Goal: Task Accomplishment & Management: Manage account settings

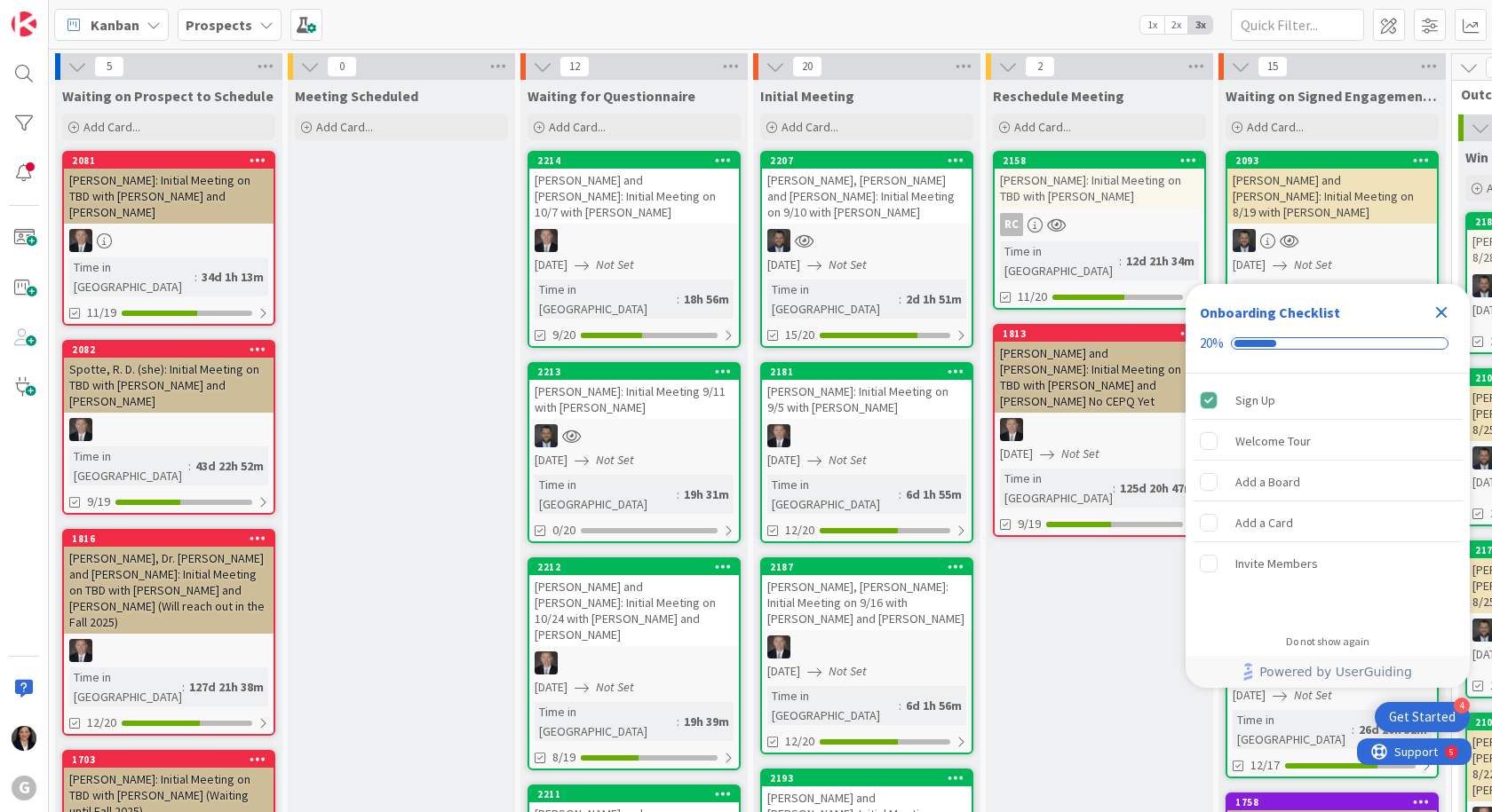
click at [1447, 315] on icon "Close Checklist" at bounding box center [1441, 312] width 22 height 22
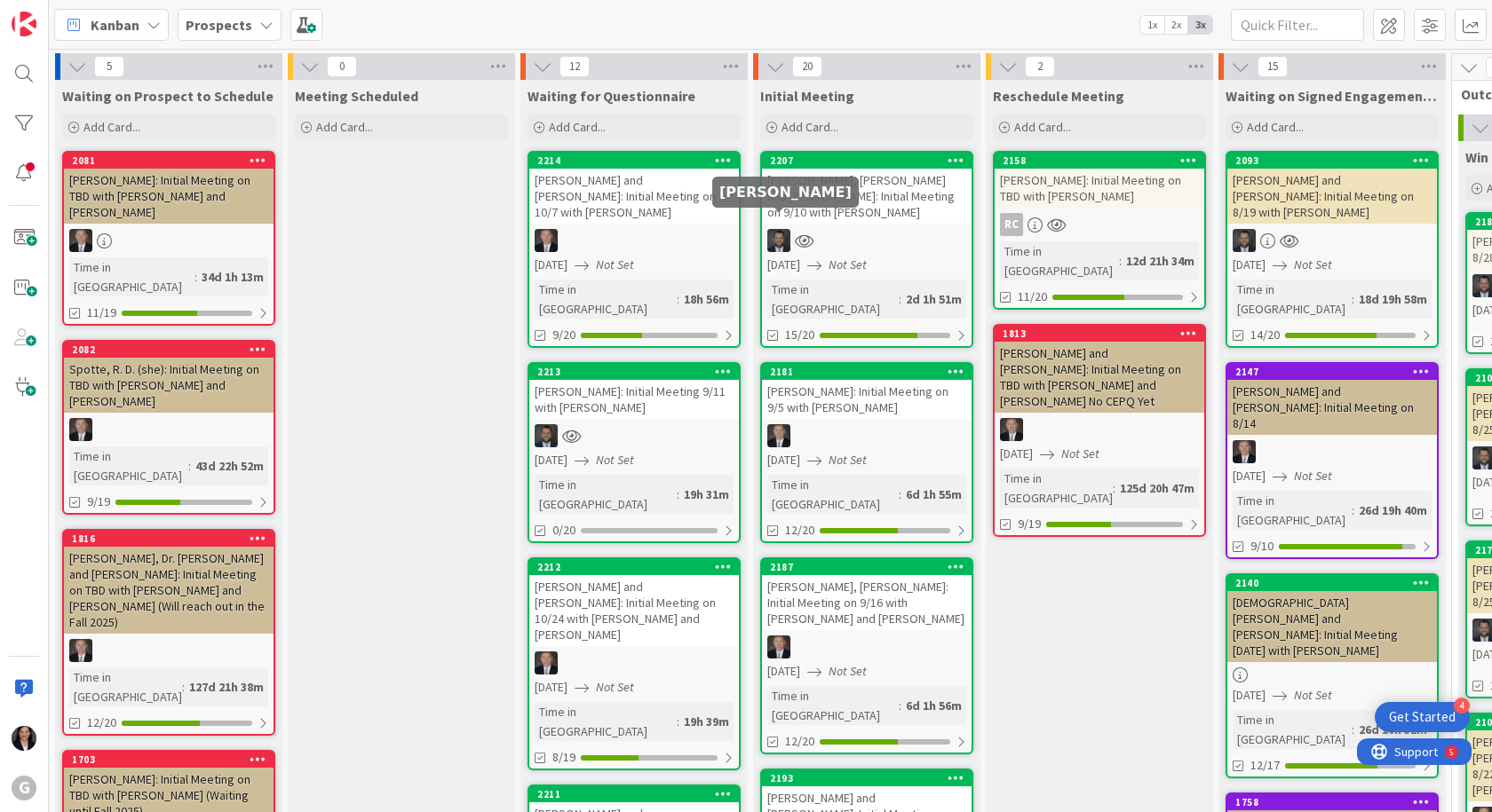
click at [836, 207] on div "Nano, John and Joan Atkinson: Initial Meeting on 9/10 with Jonas" at bounding box center [867, 196] width 210 height 55
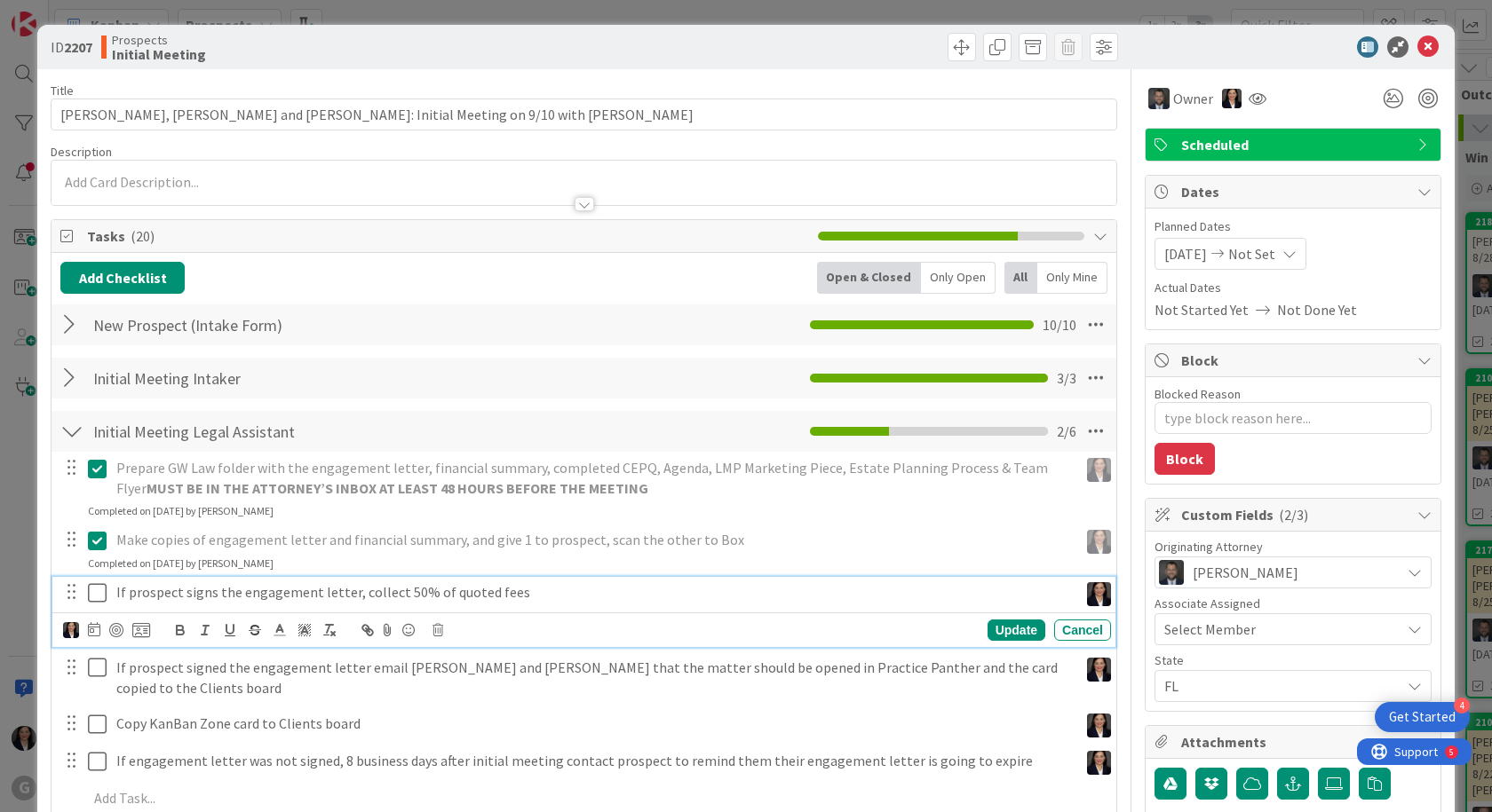
click at [97, 592] on icon at bounding box center [97, 594] width 19 height 22
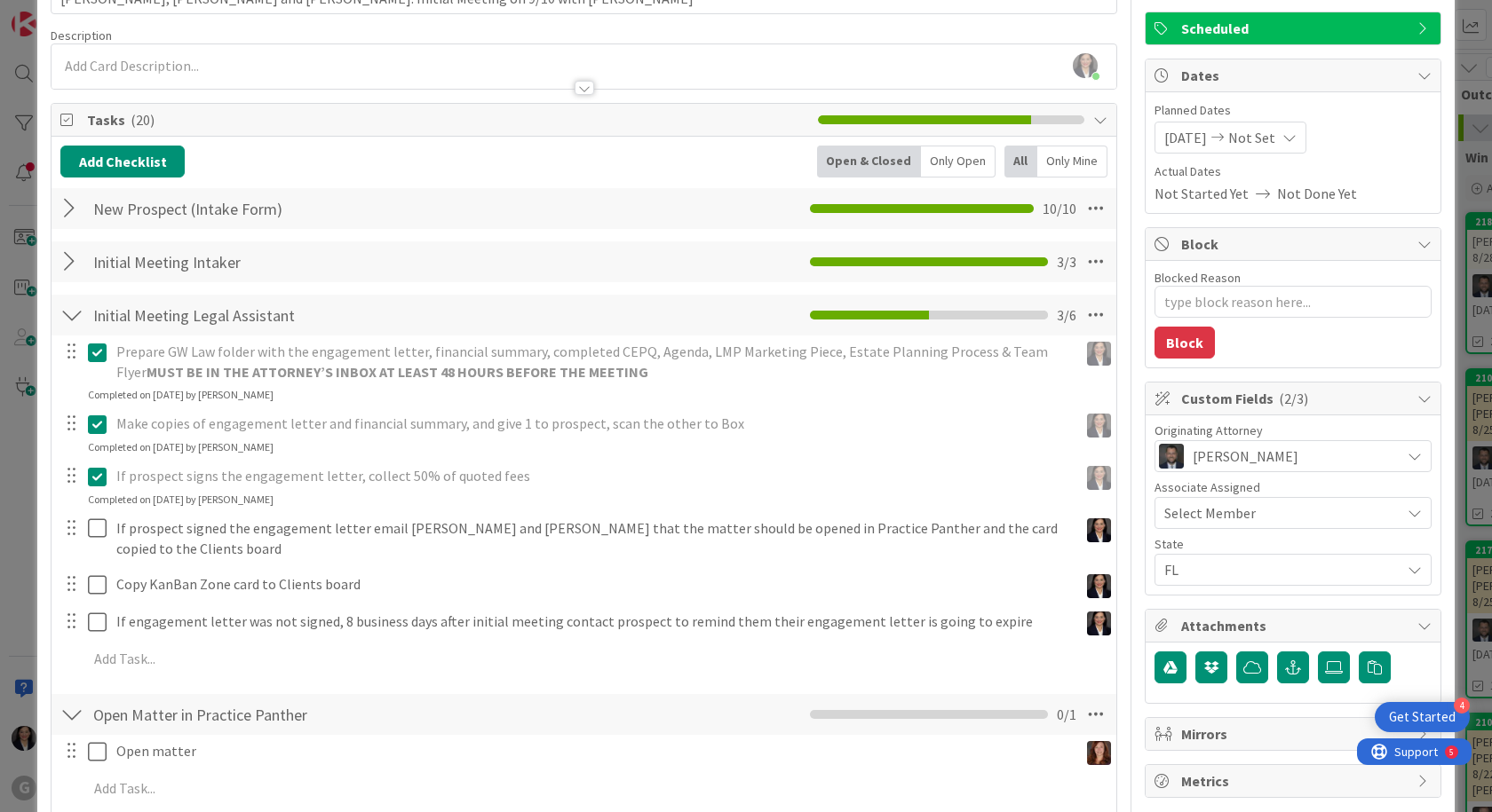
scroll to position [266, 0]
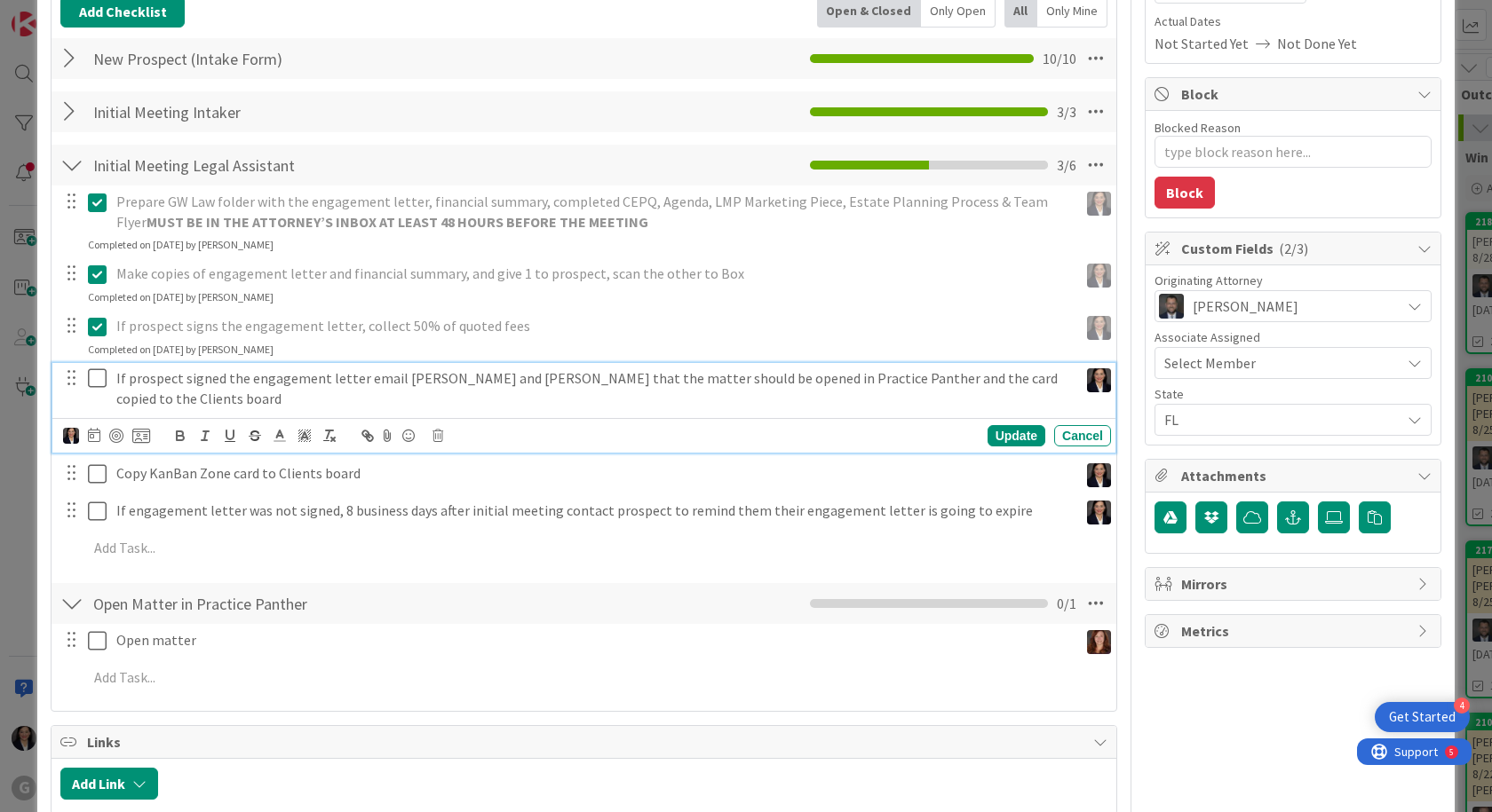
click at [94, 389] on icon at bounding box center [97, 378] width 19 height 22
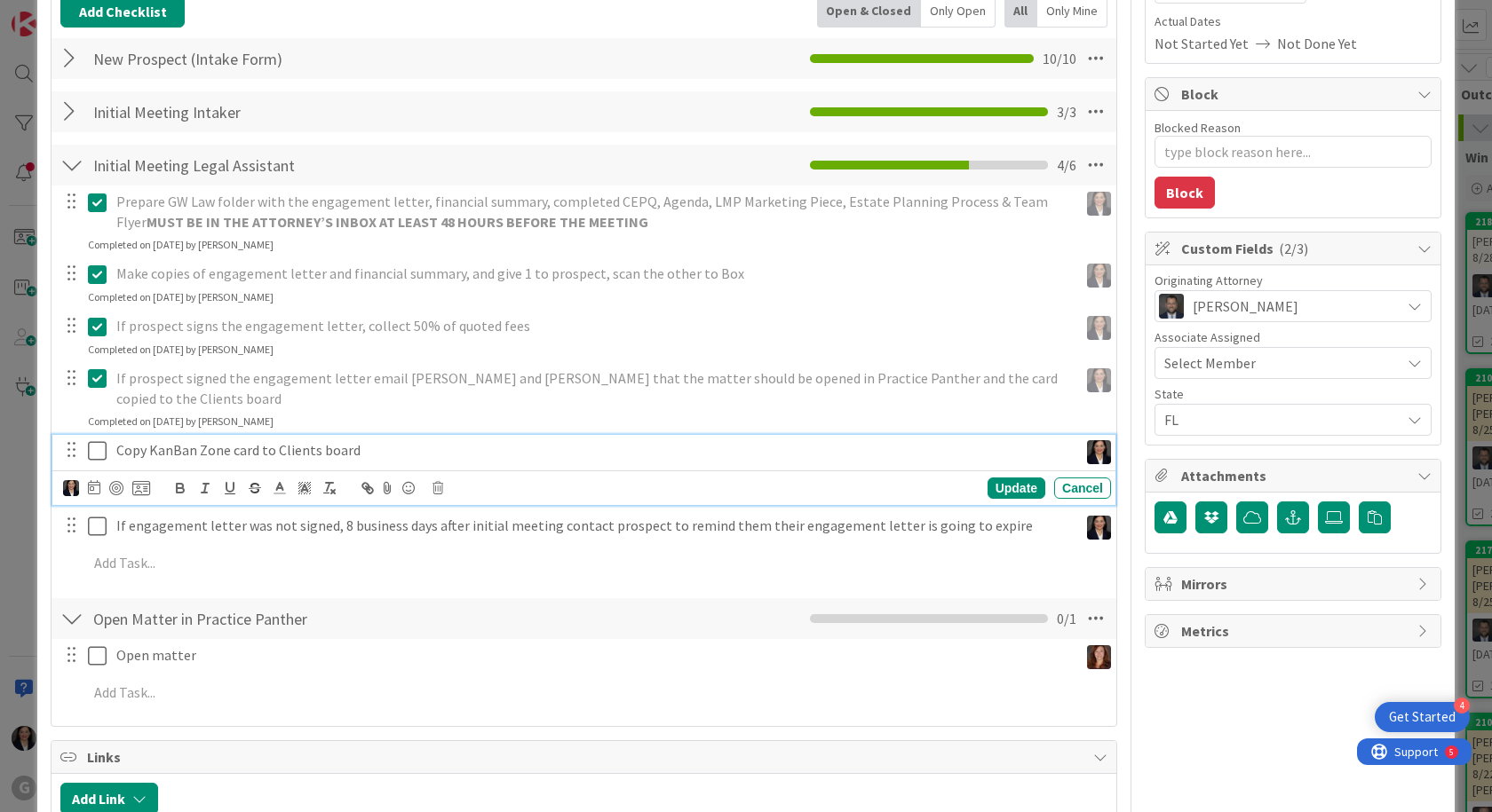
click at [97, 441] on icon at bounding box center [97, 452] width 19 height 22
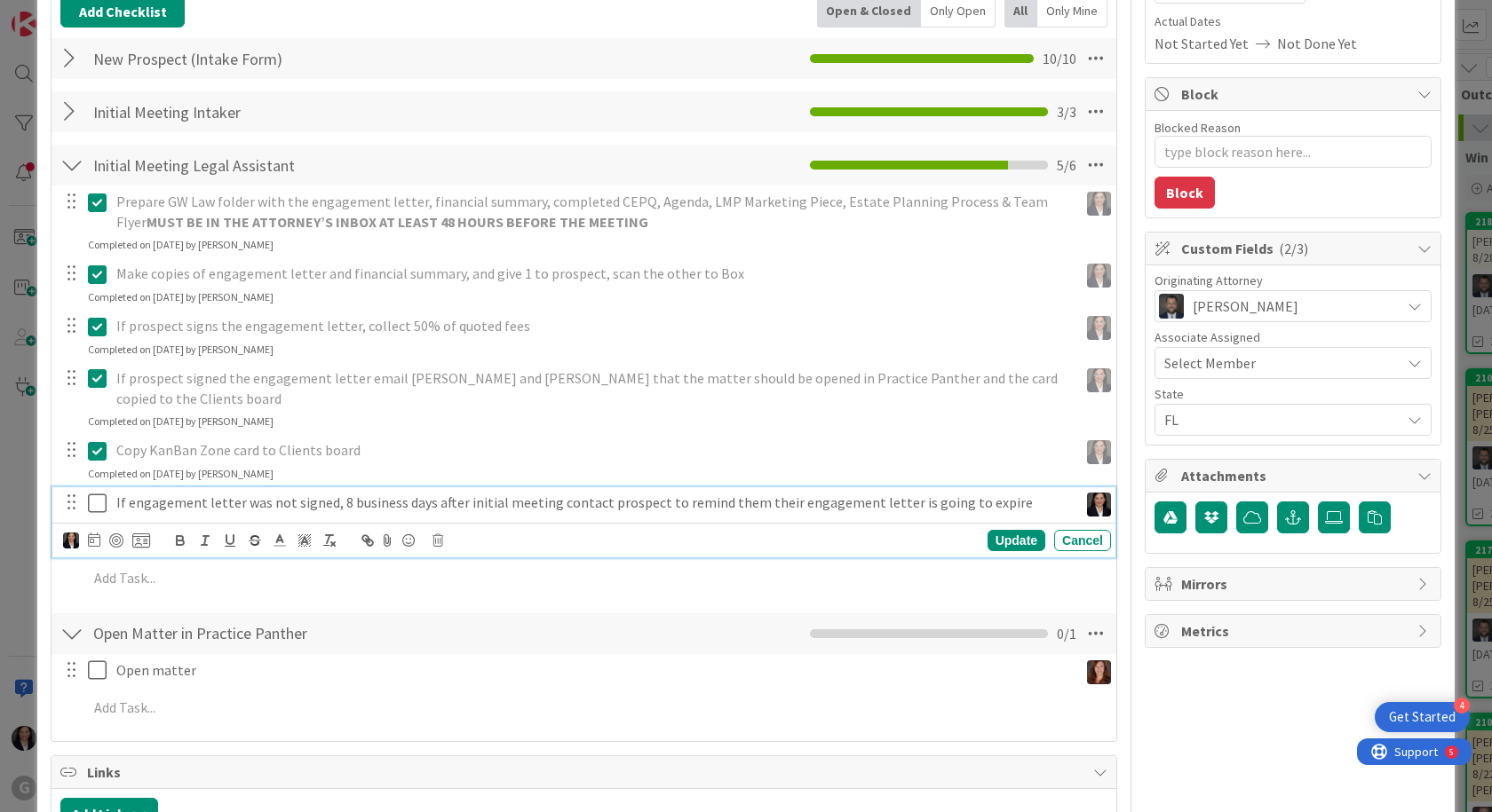
click at [101, 493] on icon at bounding box center [97, 503] width 19 height 22
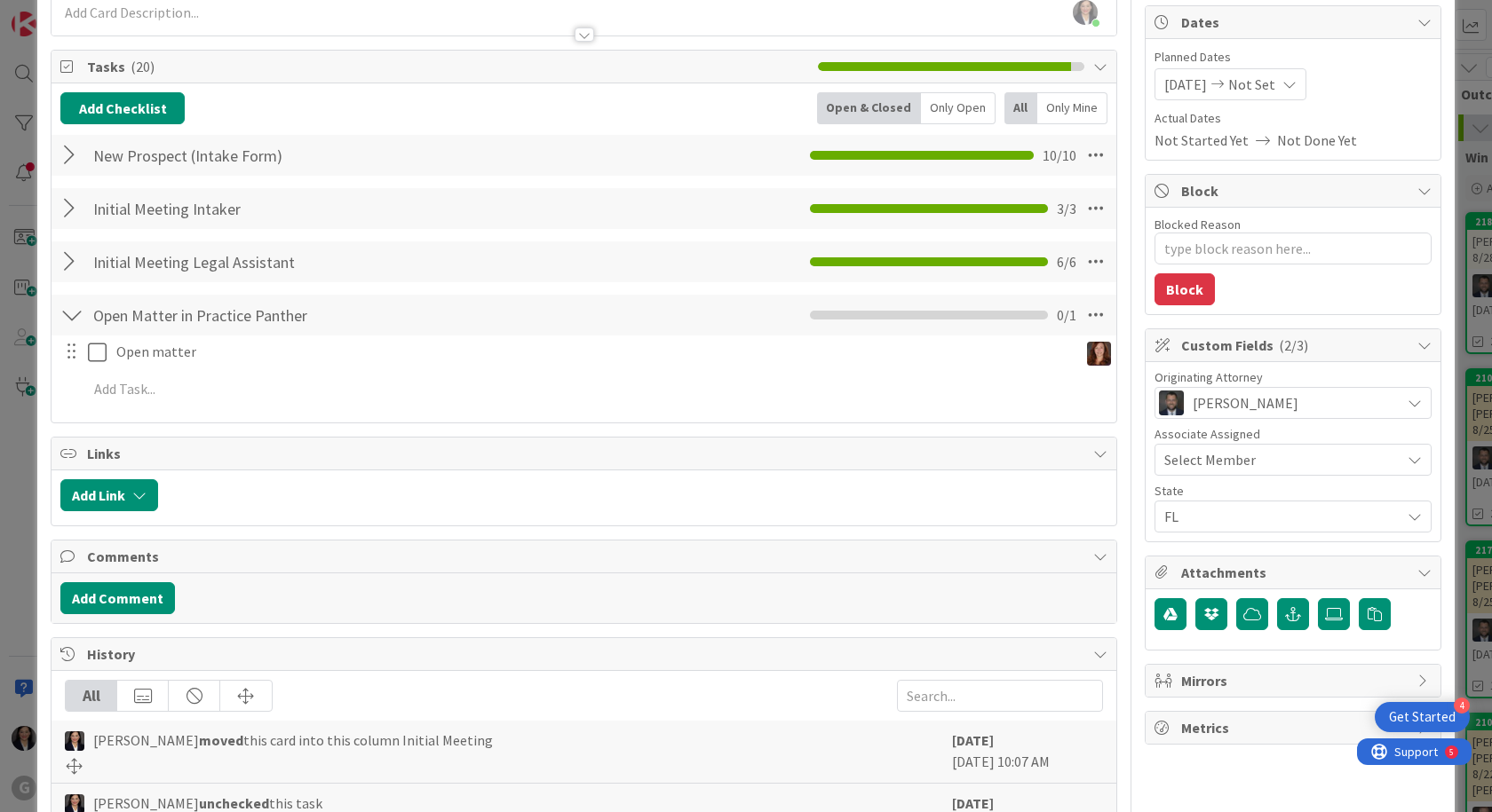
scroll to position [0, 0]
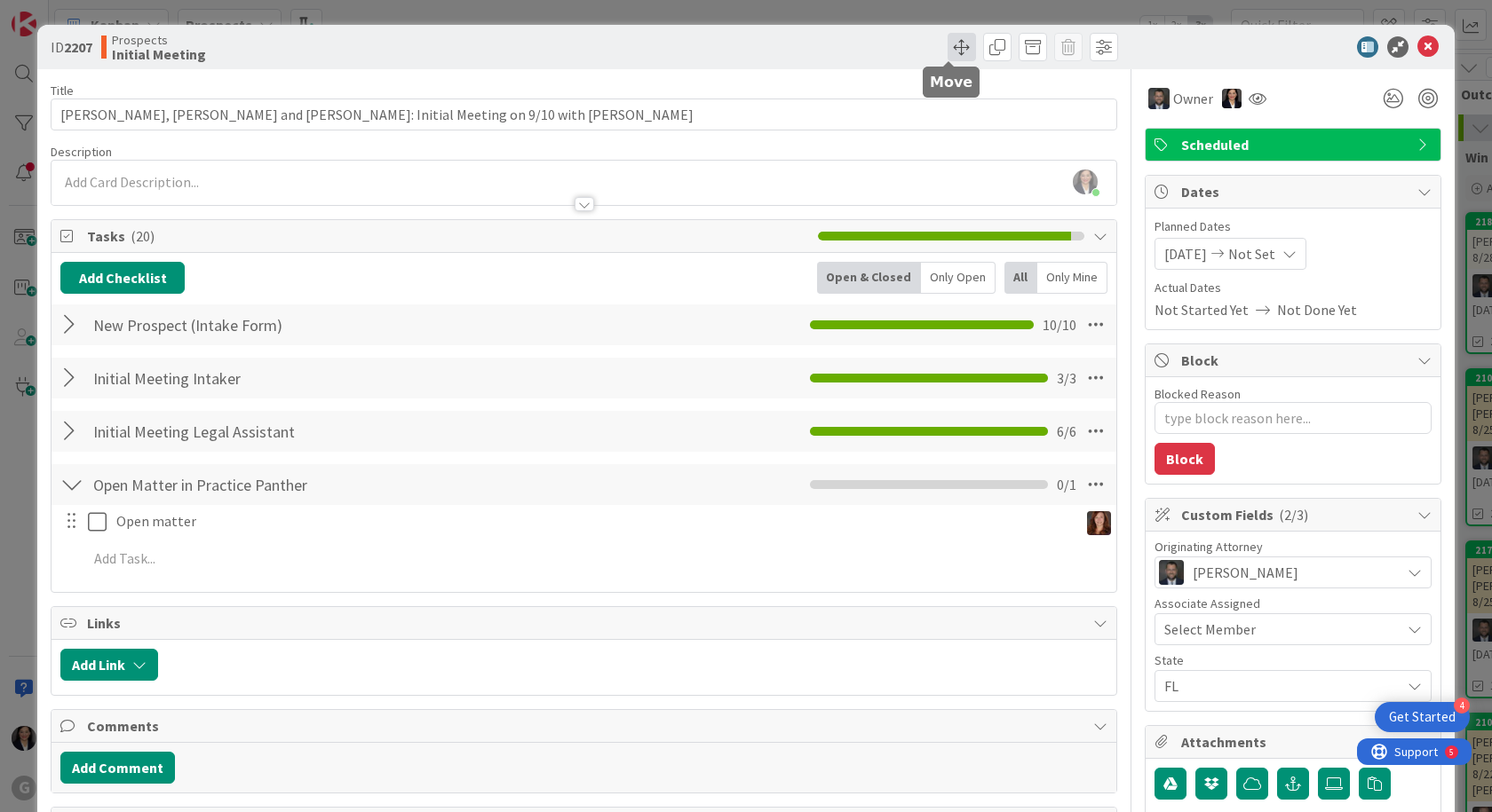
click at [947, 41] on span at bounding box center [961, 47] width 28 height 28
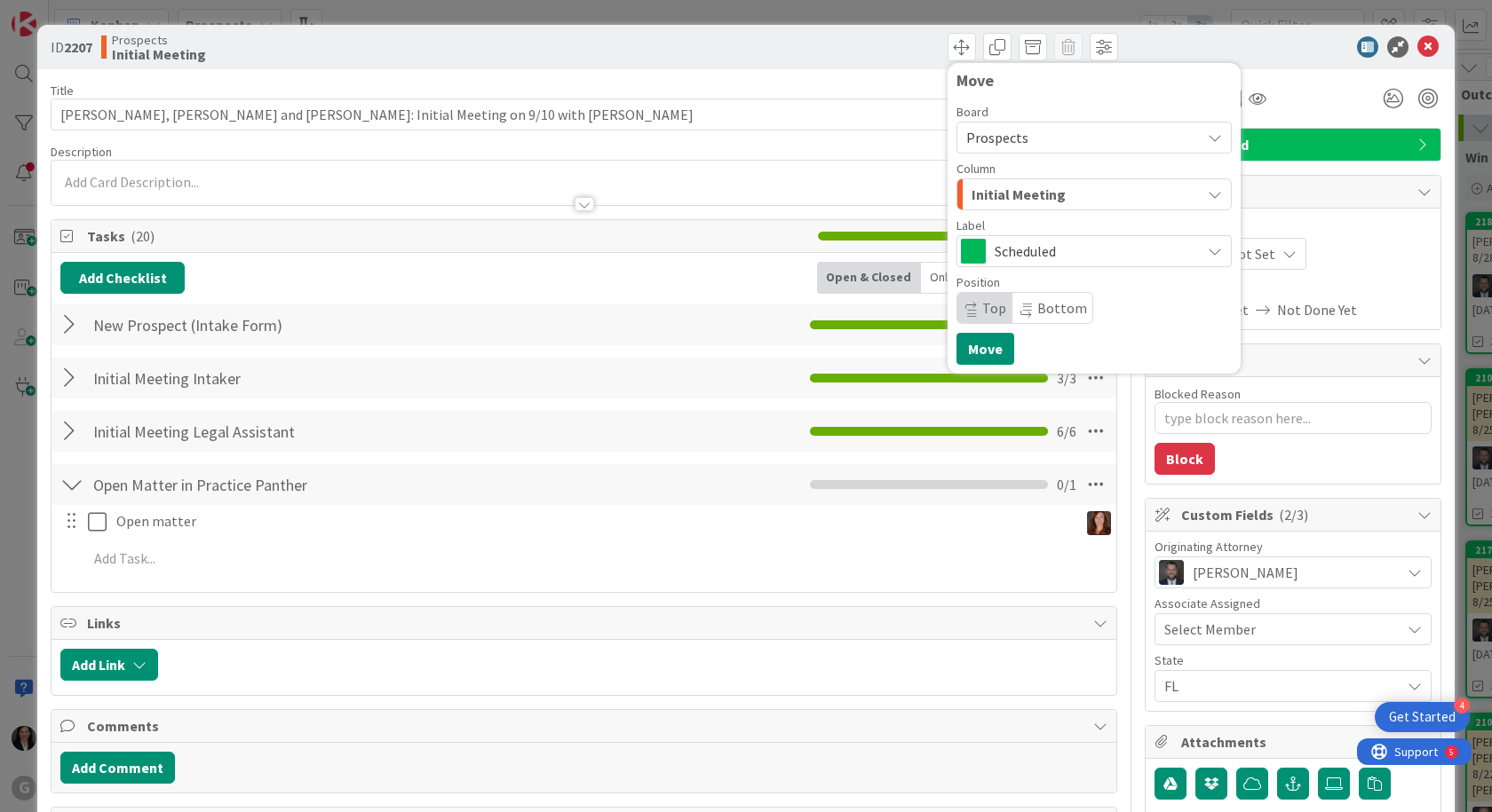
click at [1013, 199] on span "Initial Meeting" at bounding box center [1019, 195] width 94 height 24
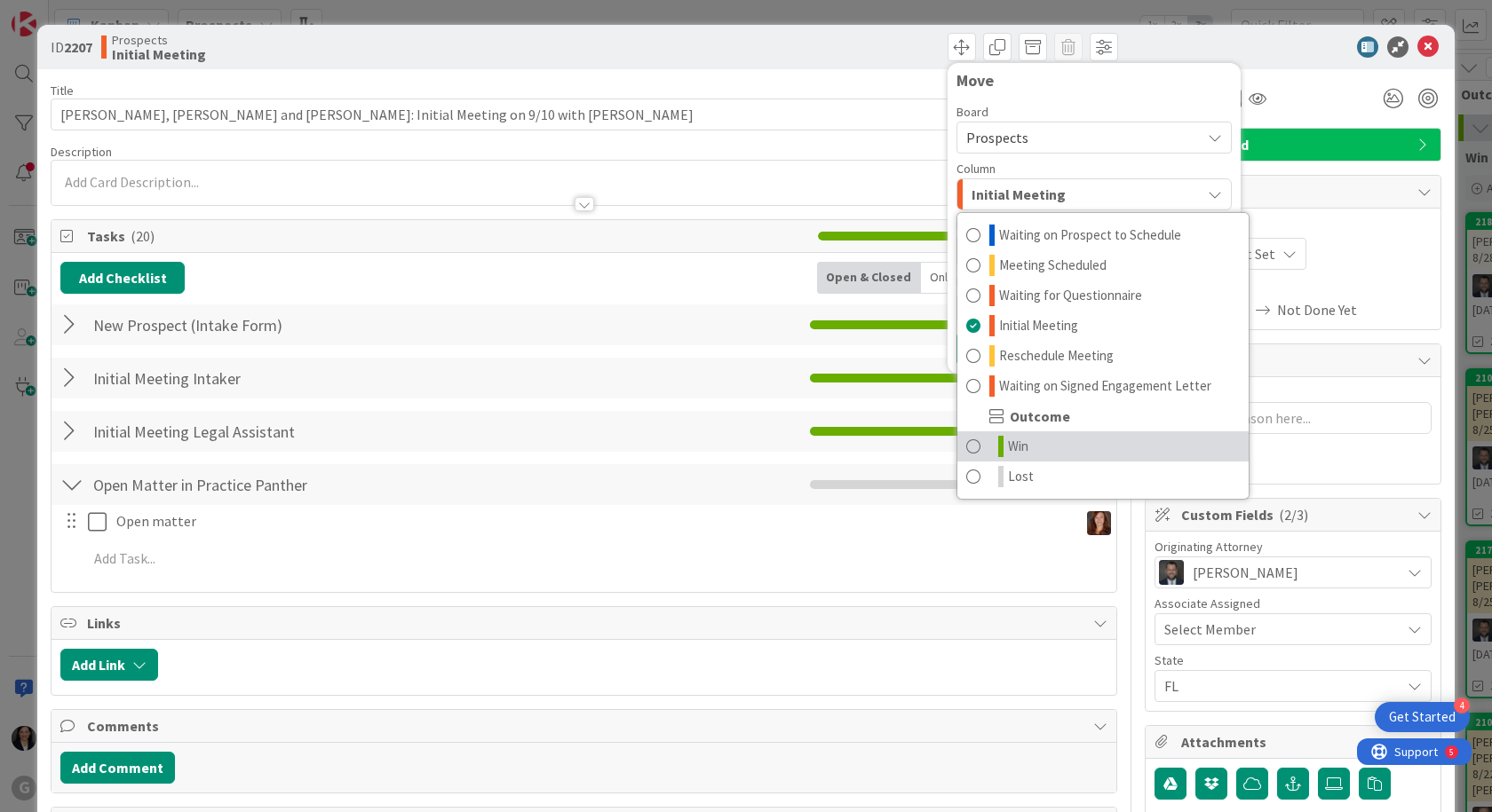
click at [1008, 454] on span "Win" at bounding box center [1018, 447] width 21 height 22
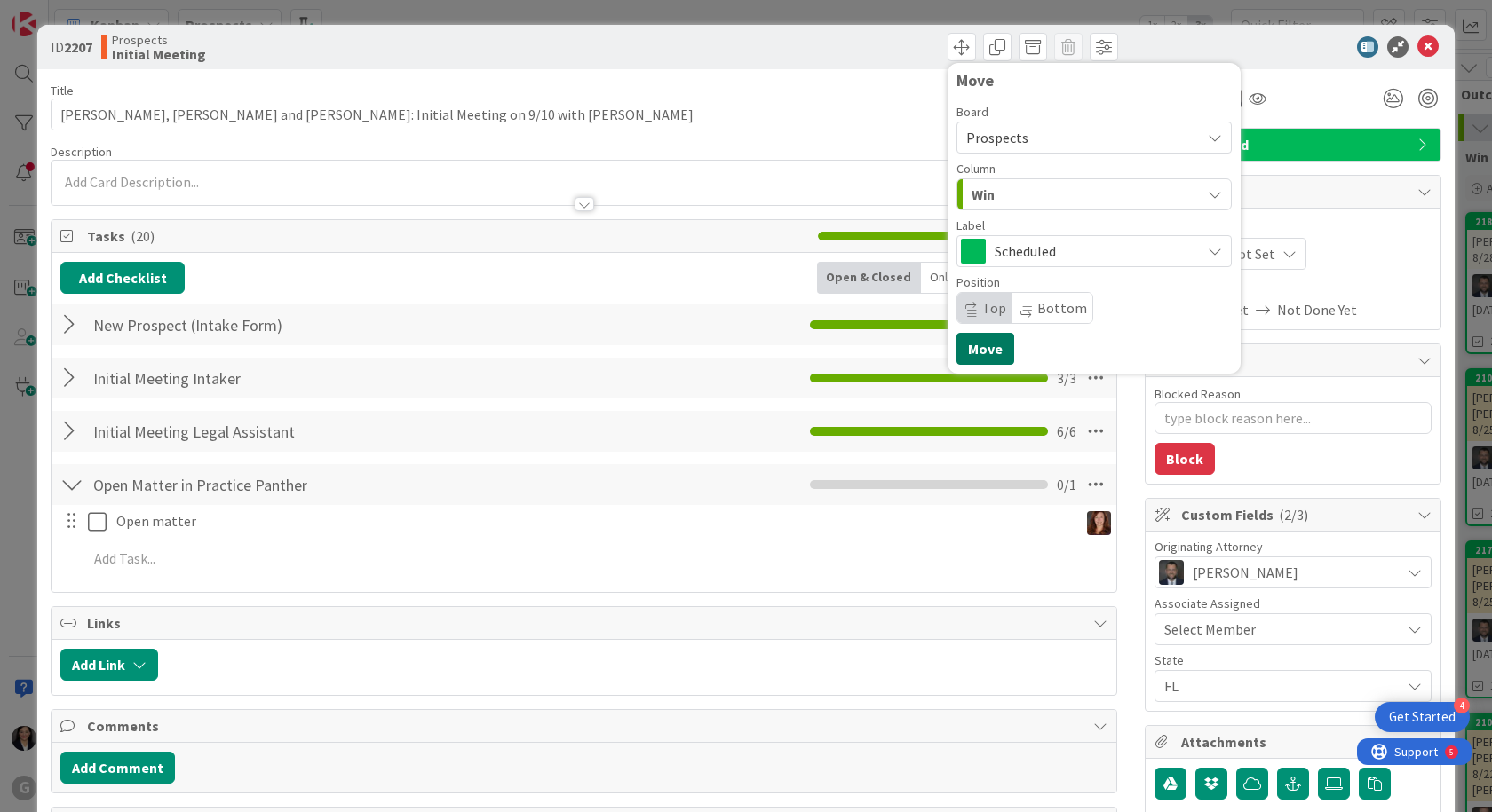
click at [971, 356] on button "Move" at bounding box center [985, 349] width 58 height 32
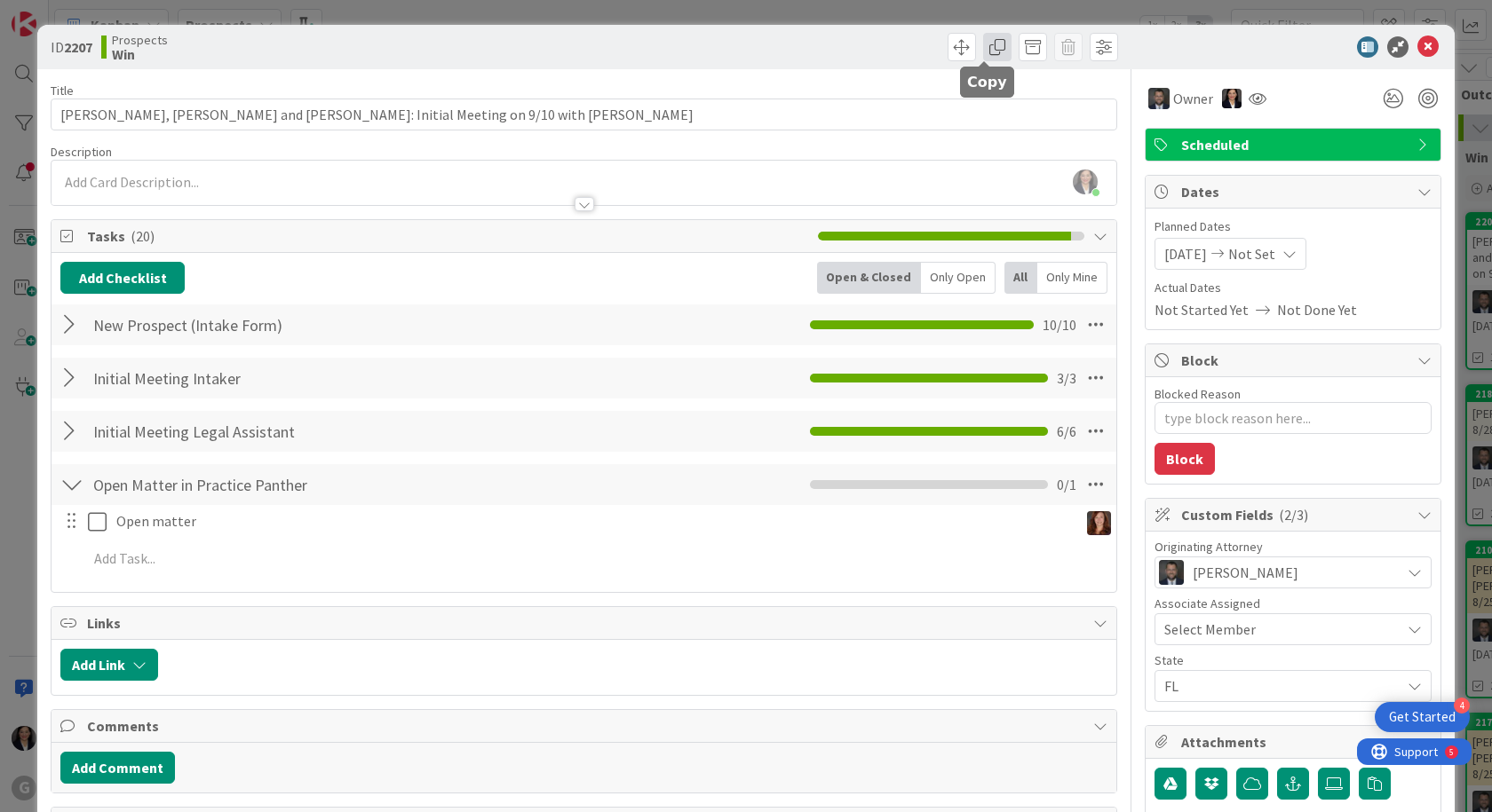
click at [983, 44] on span at bounding box center [996, 47] width 28 height 28
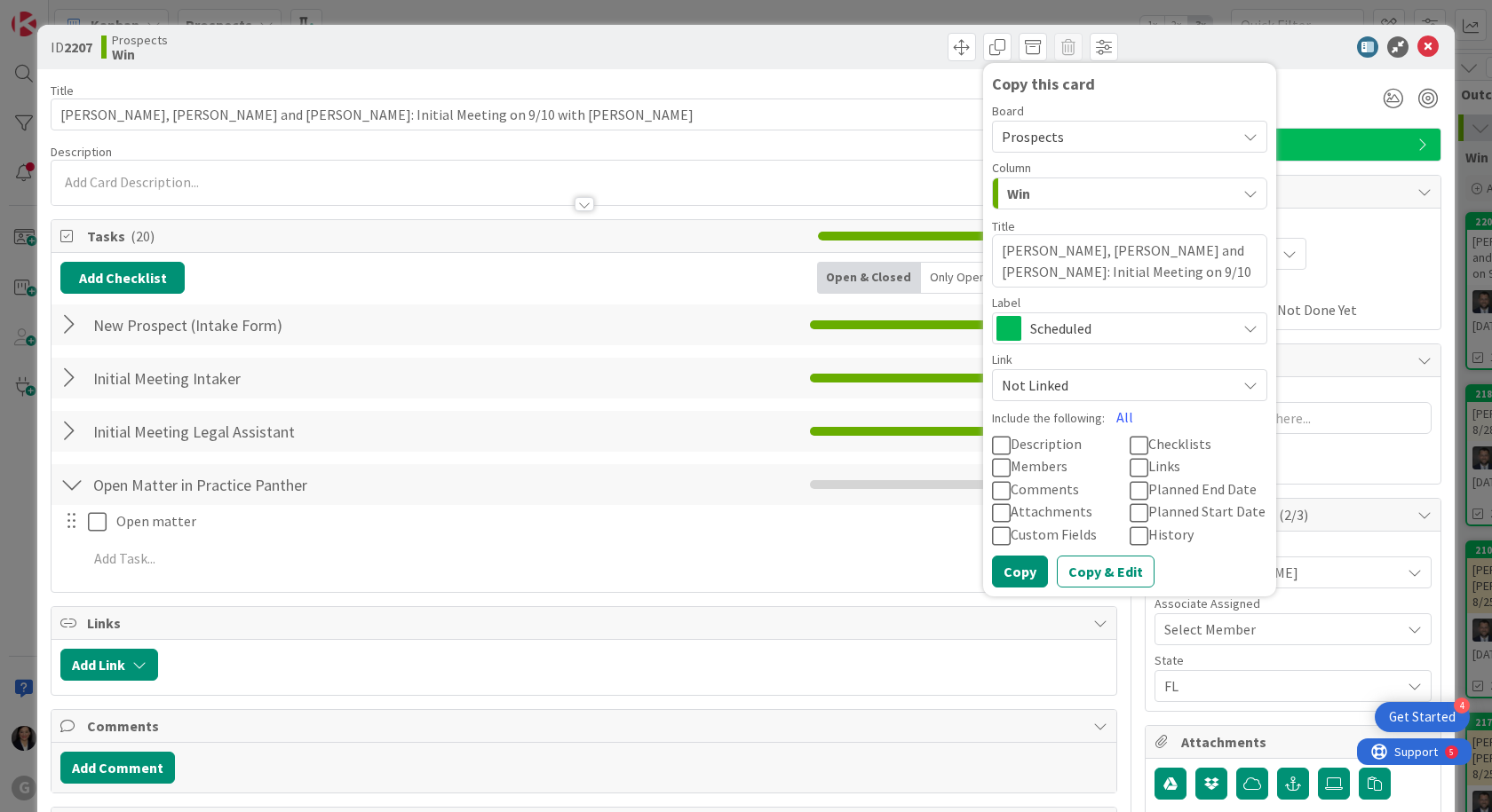
click at [1033, 187] on div "Win" at bounding box center [1119, 193] width 233 height 28
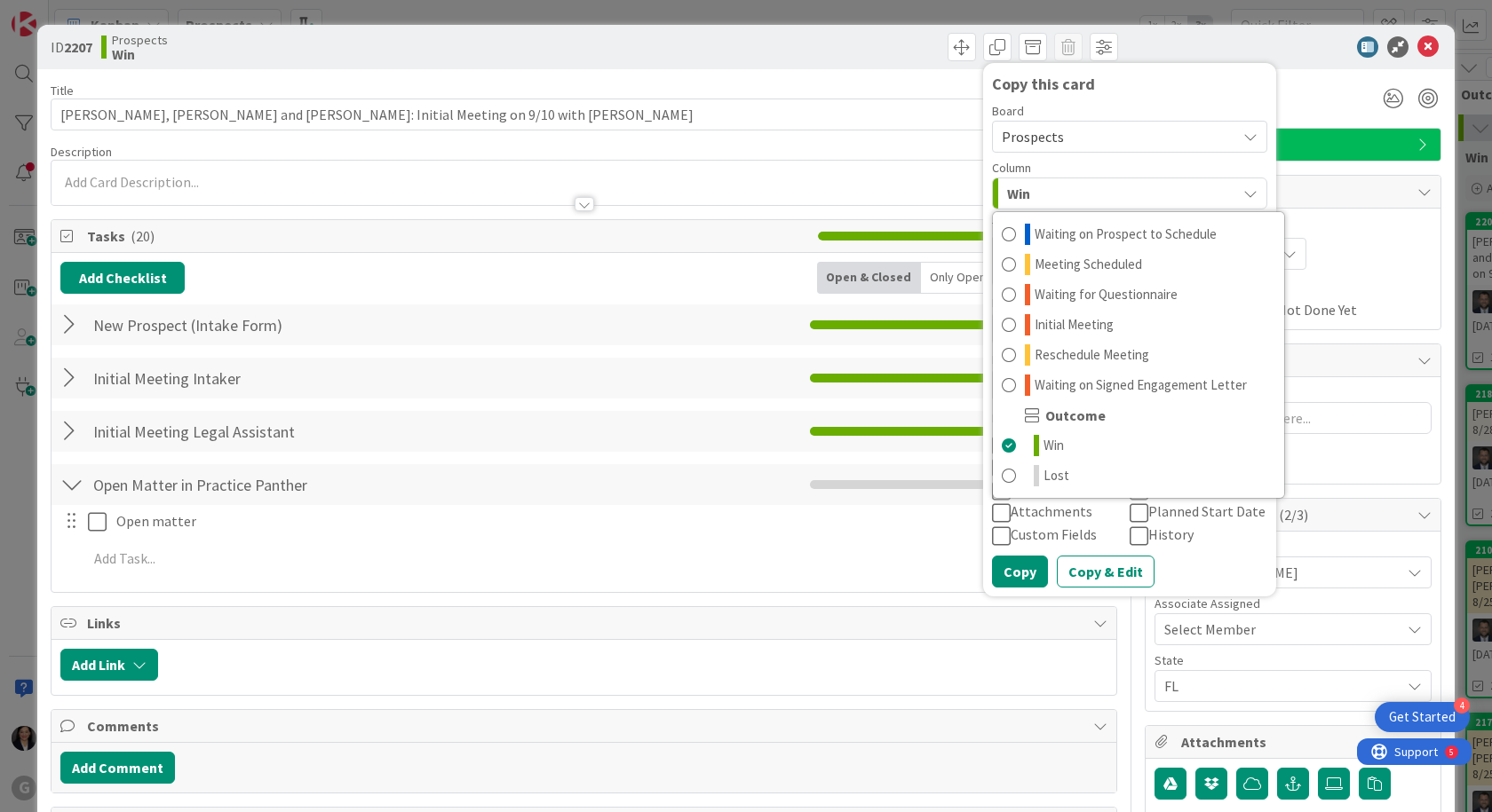
click at [1044, 162] on div "Column" at bounding box center [1130, 167] width 275 height 13
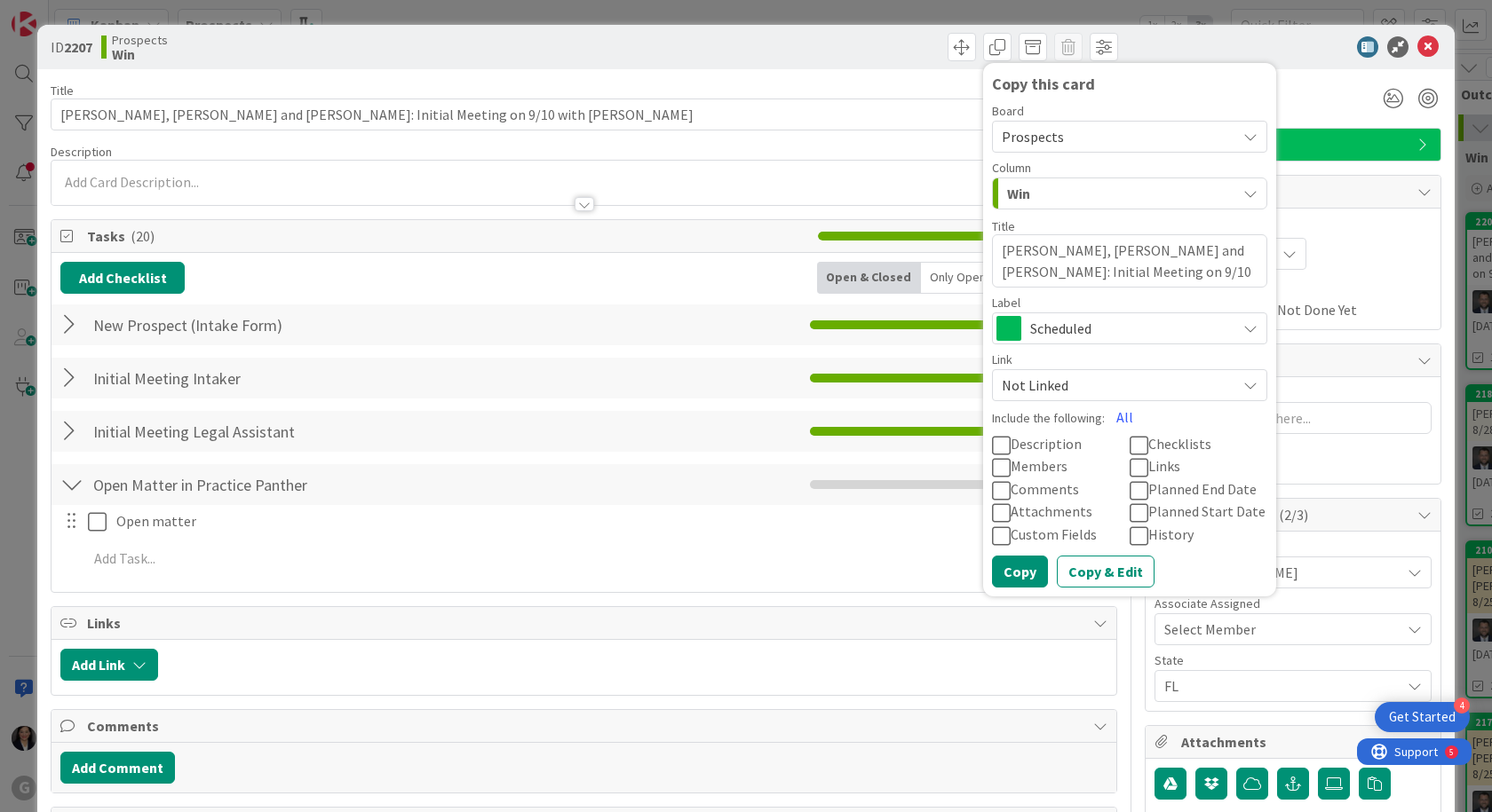
click at [1069, 138] on span "Prospects" at bounding box center [1115, 136] width 225 height 24
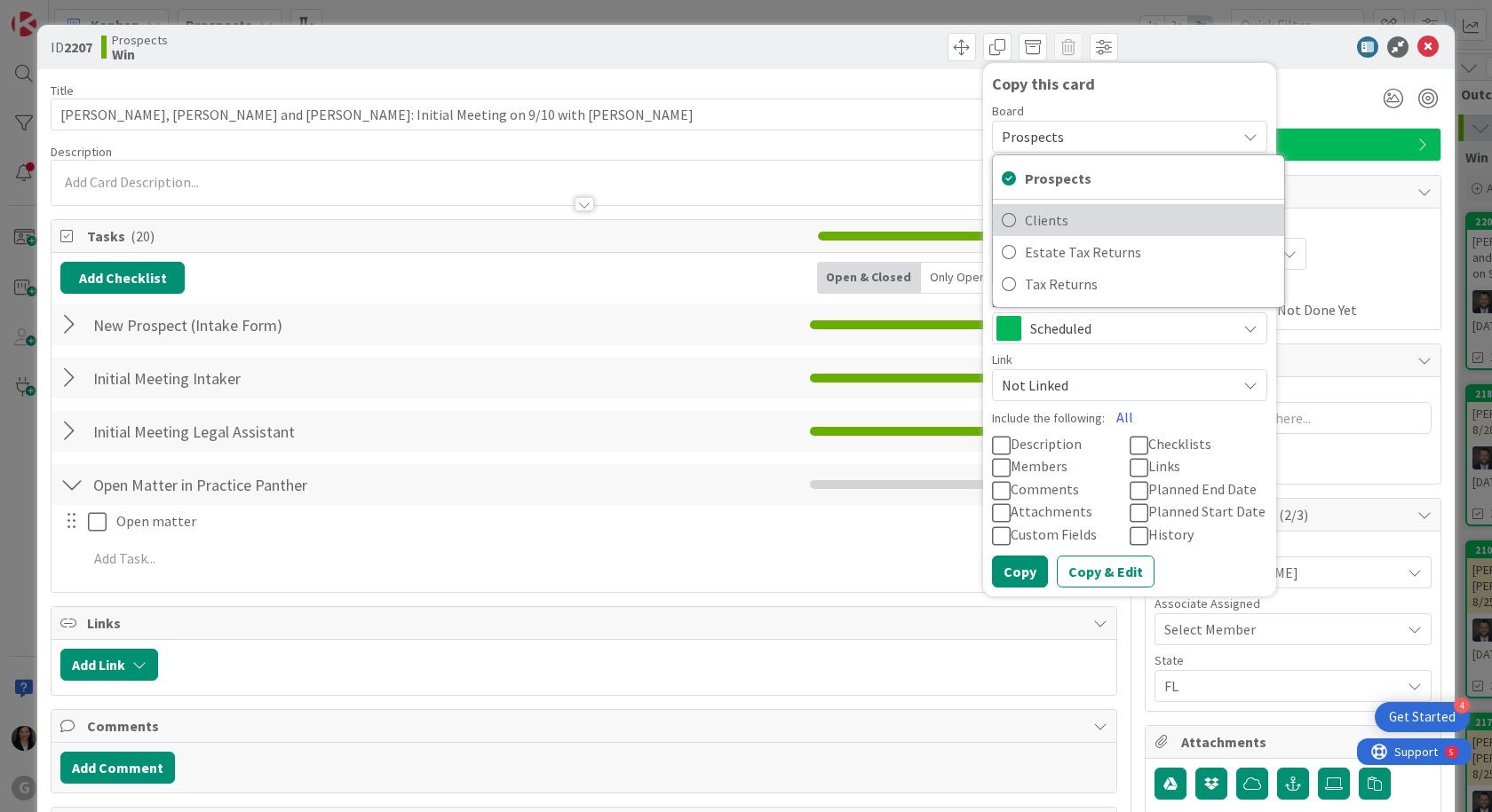
click at [1052, 216] on span "Clients" at bounding box center [1150, 219] width 251 height 26
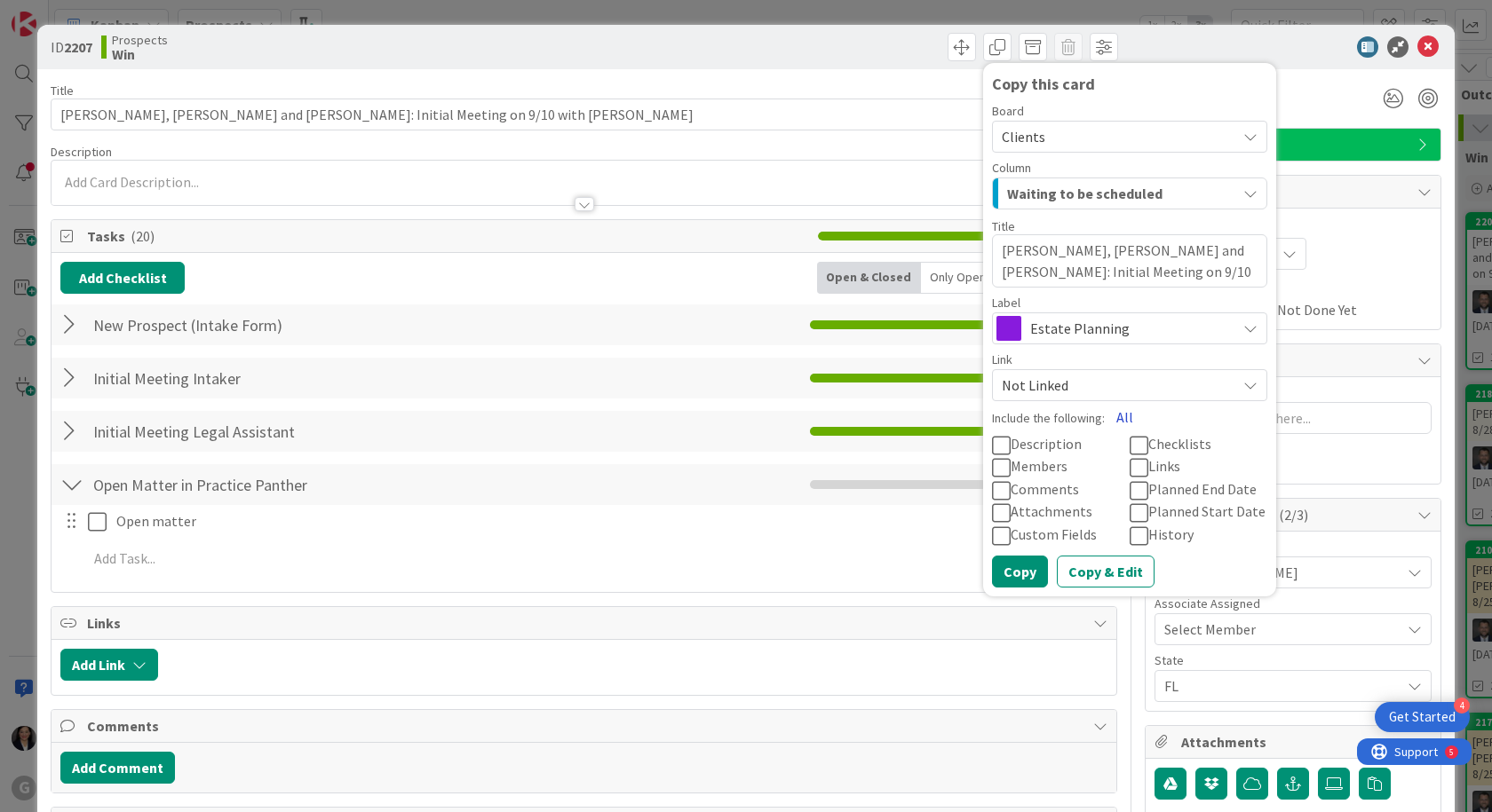
click at [1116, 413] on button "All" at bounding box center [1125, 417] width 40 height 32
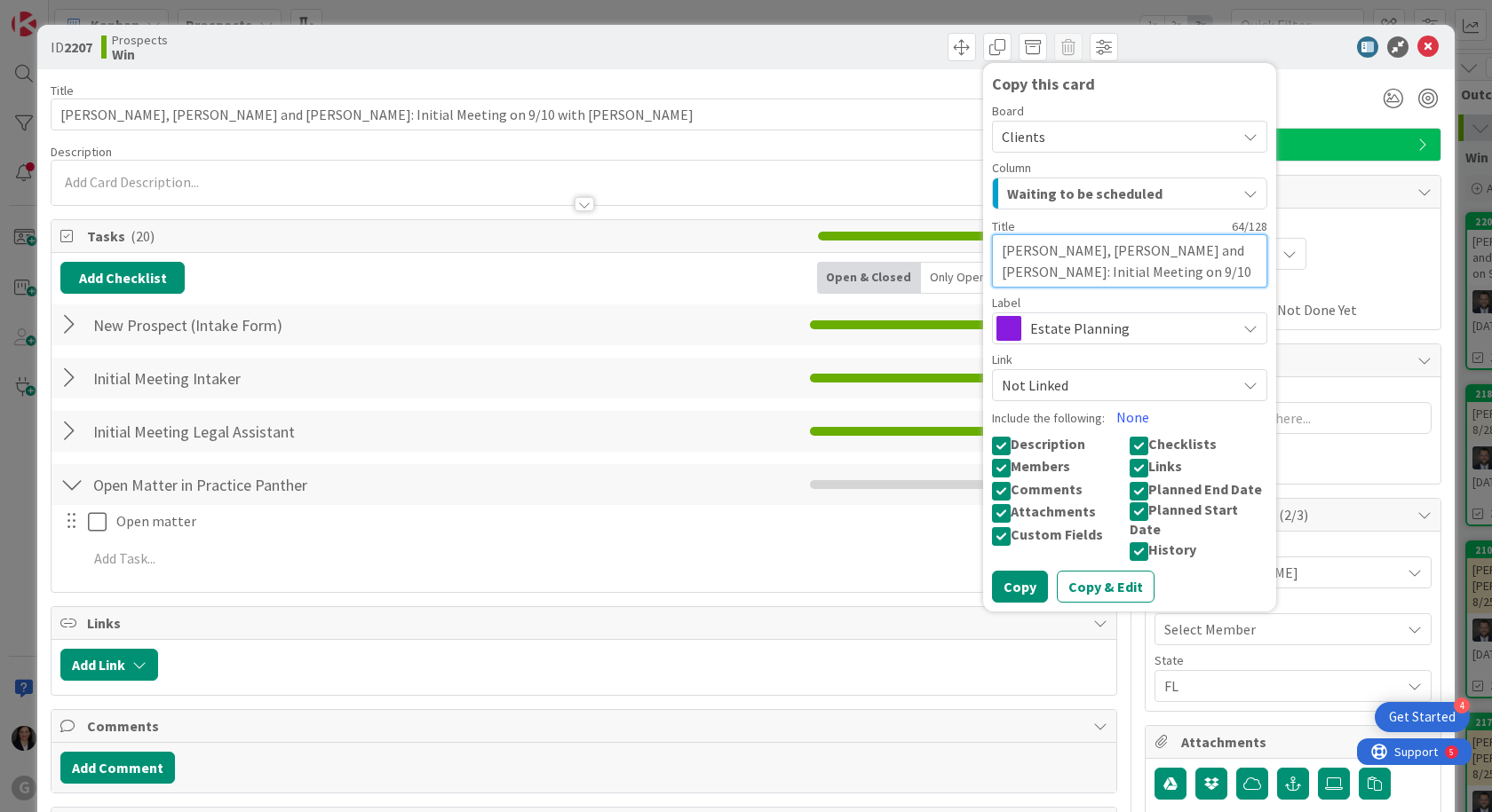
click at [1182, 280] on textarea "Nano, John and Joan Atkinson: Initial Meeting on 9/10 with Jonas" at bounding box center [1130, 261] width 275 height 53
type textarea "x"
type textarea "Nano, John and Joan Atkinson: Initial Meeting on 9/10 with Jonas"
type textarea "x"
type textarea "Nano, John and Joan Atkinson: Initial Meeting on 9/10 with Jonas D"
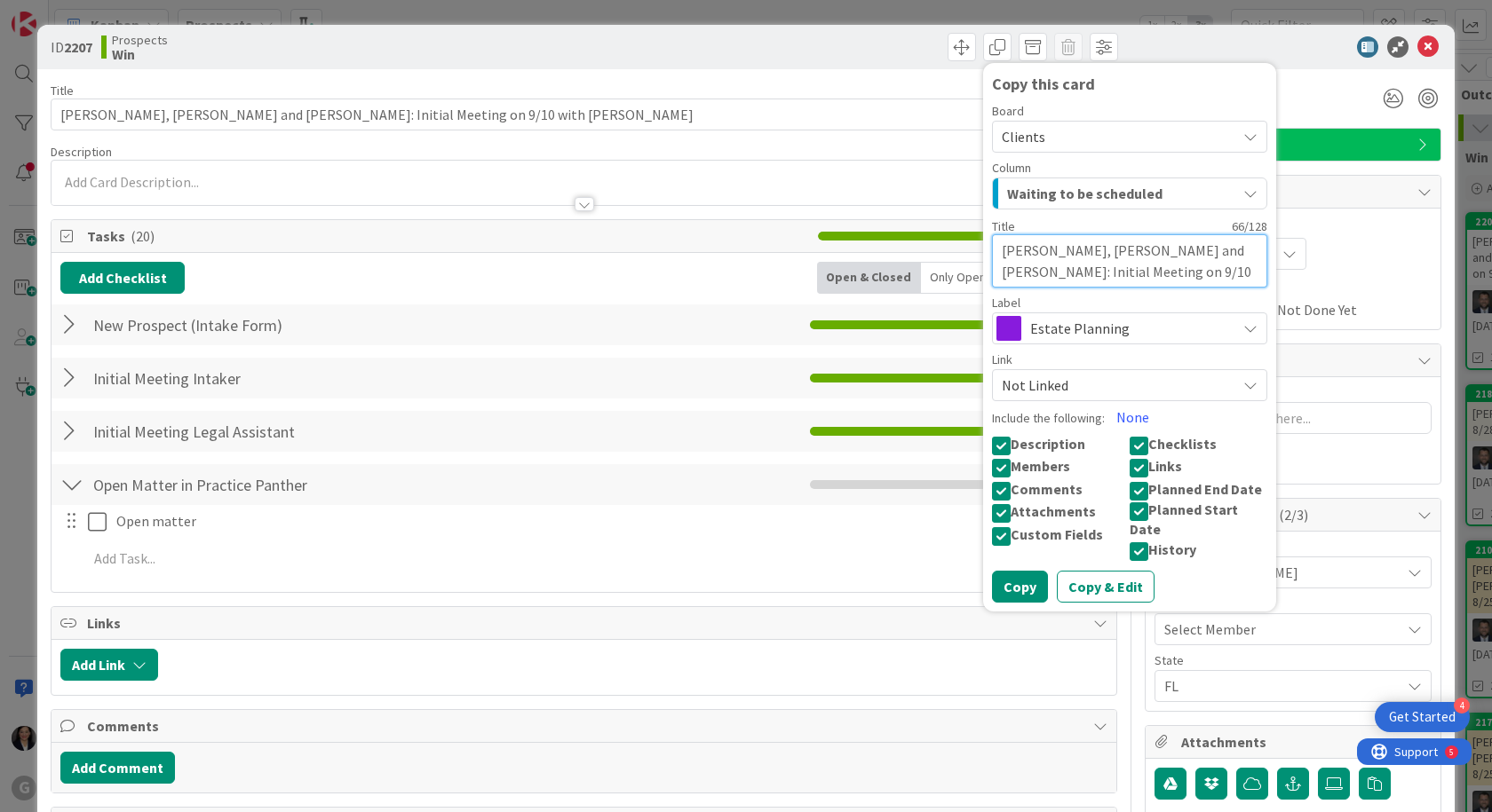
type textarea "x"
type textarea "Nano, John and Joan Atkinson: Initial Meeting on 9/10 with Jonas DR"
type textarea "x"
type textarea "Nano, John and Joan Atkinson: Initial Meeting on 9/10 with Jonas DRA"
type textarea "x"
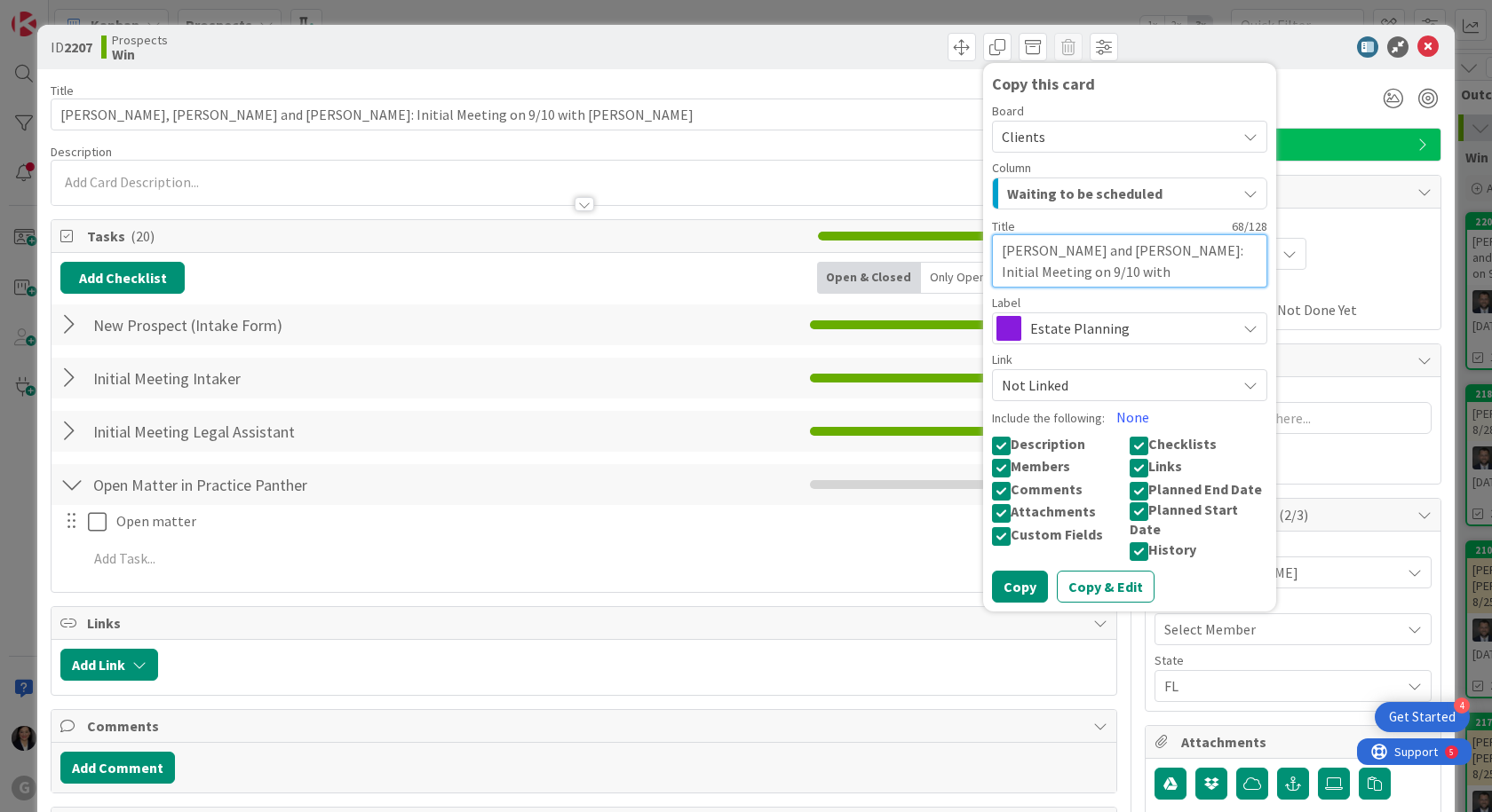
type textarea "Nano, John and Joan Atkinson: Initial Meeting on 9/10 with Jonas DRAF"
type textarea "x"
type textarea "Nano, John and Joan Atkinson: Initial Meeting on 9/10 with Jonas DRAFT"
type textarea "x"
type textarea "Nano, John and Joan Atkinson: Initial Meeting on 9/10 with Jonas DRAFTI"
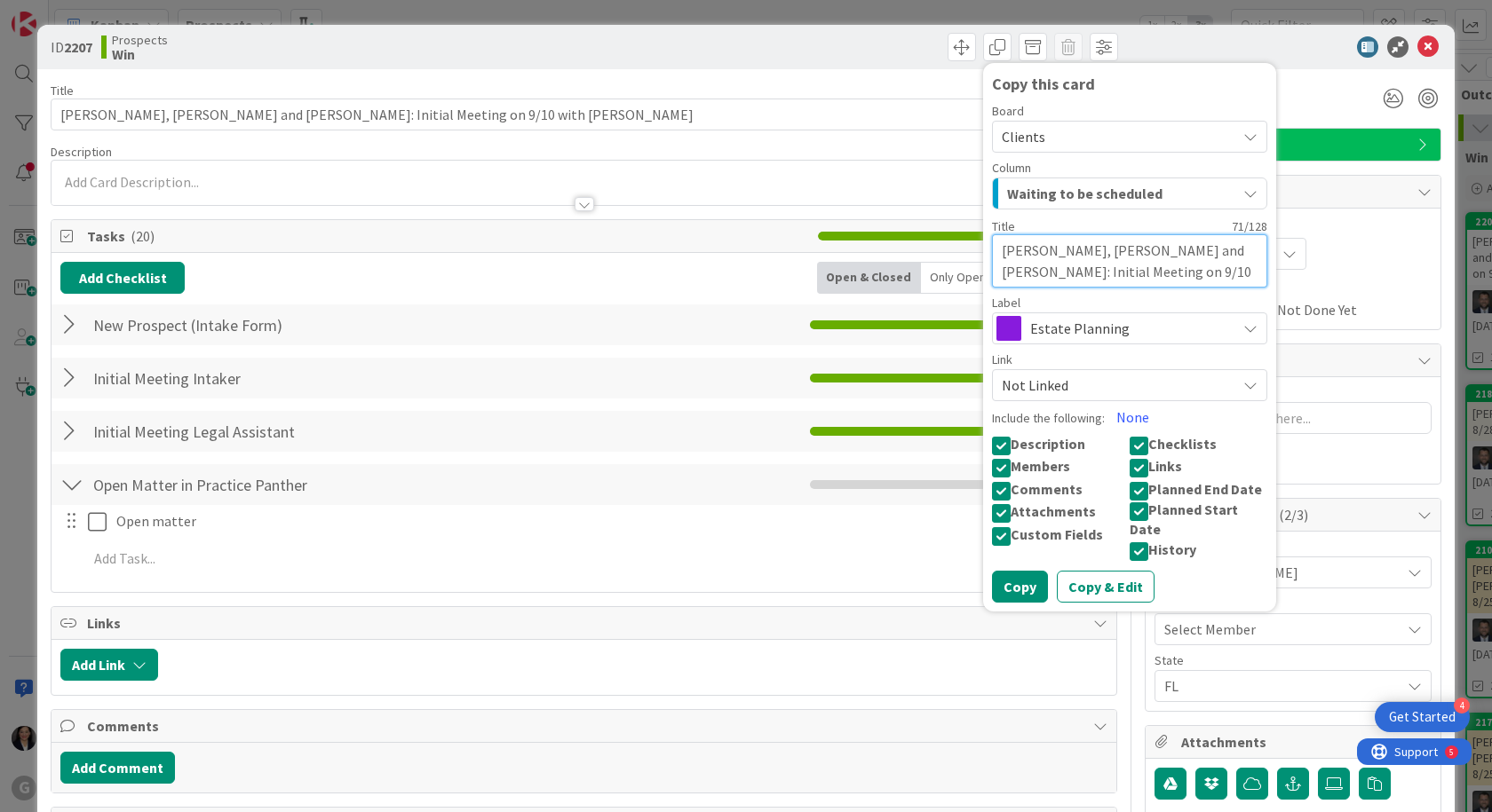
type textarea "x"
type textarea "Nano, John and Joan Atkinson: Initial Meeting on 9/10 with Jonas DRAFTIN"
type textarea "x"
type textarea "Nano, John and Joan Atkinson: Initial Meeting on 9/10 with Jonas DRAFTING"
type textarea "x"
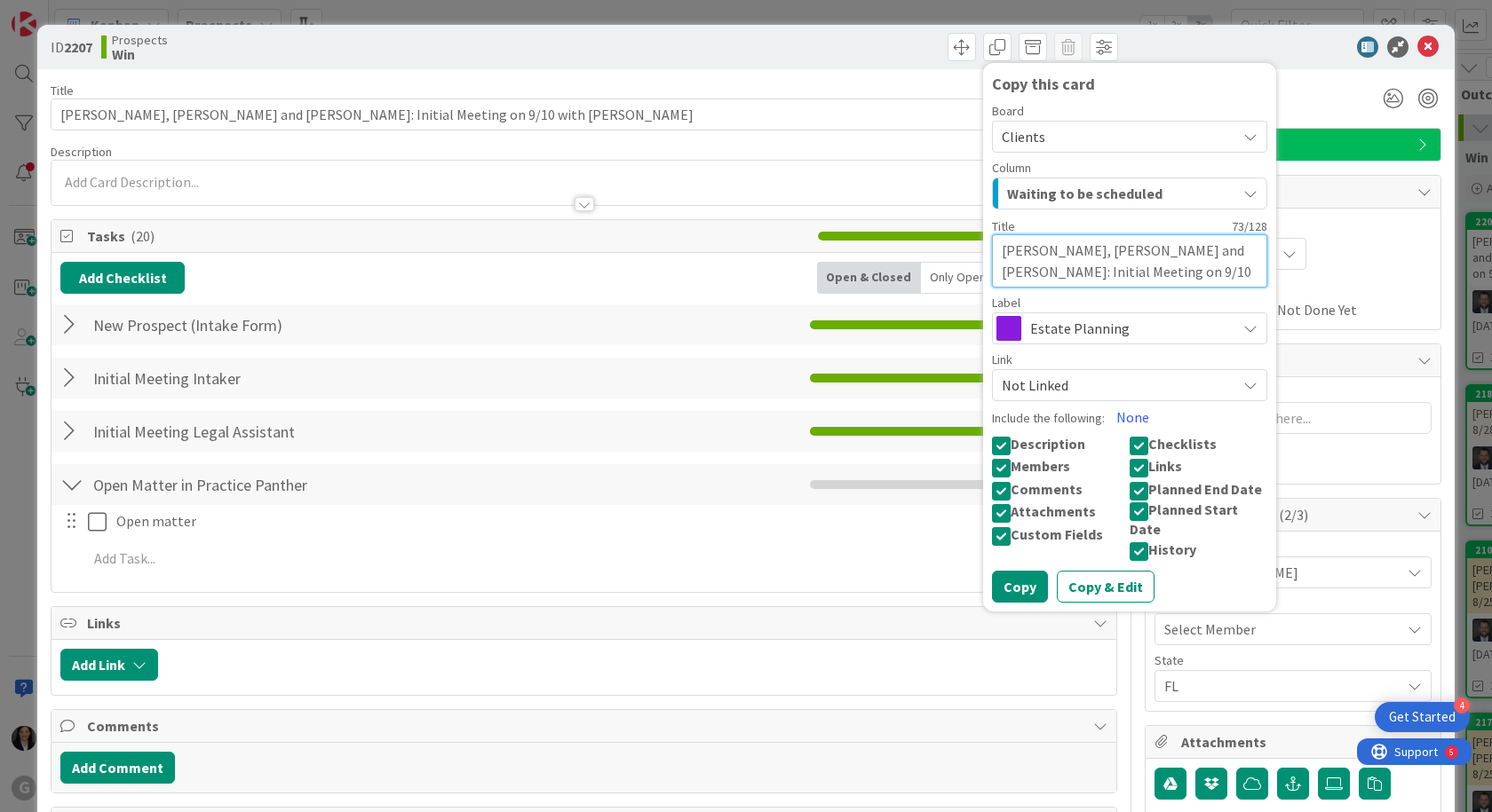
type textarea "Nano, John and Joan Atkinson: Initial Meeting on 9/10 with Jonas DRAFTING"
type textarea "x"
type textarea "Nano, John and Joan Atkinson: Initial Meeting on 9/10 with Jonas DRAFTING T"
type textarea "x"
type textarea "Nano, John and Joan Atkinson: Initial Meeting on 9/10 with Jonas DRAFTING TO"
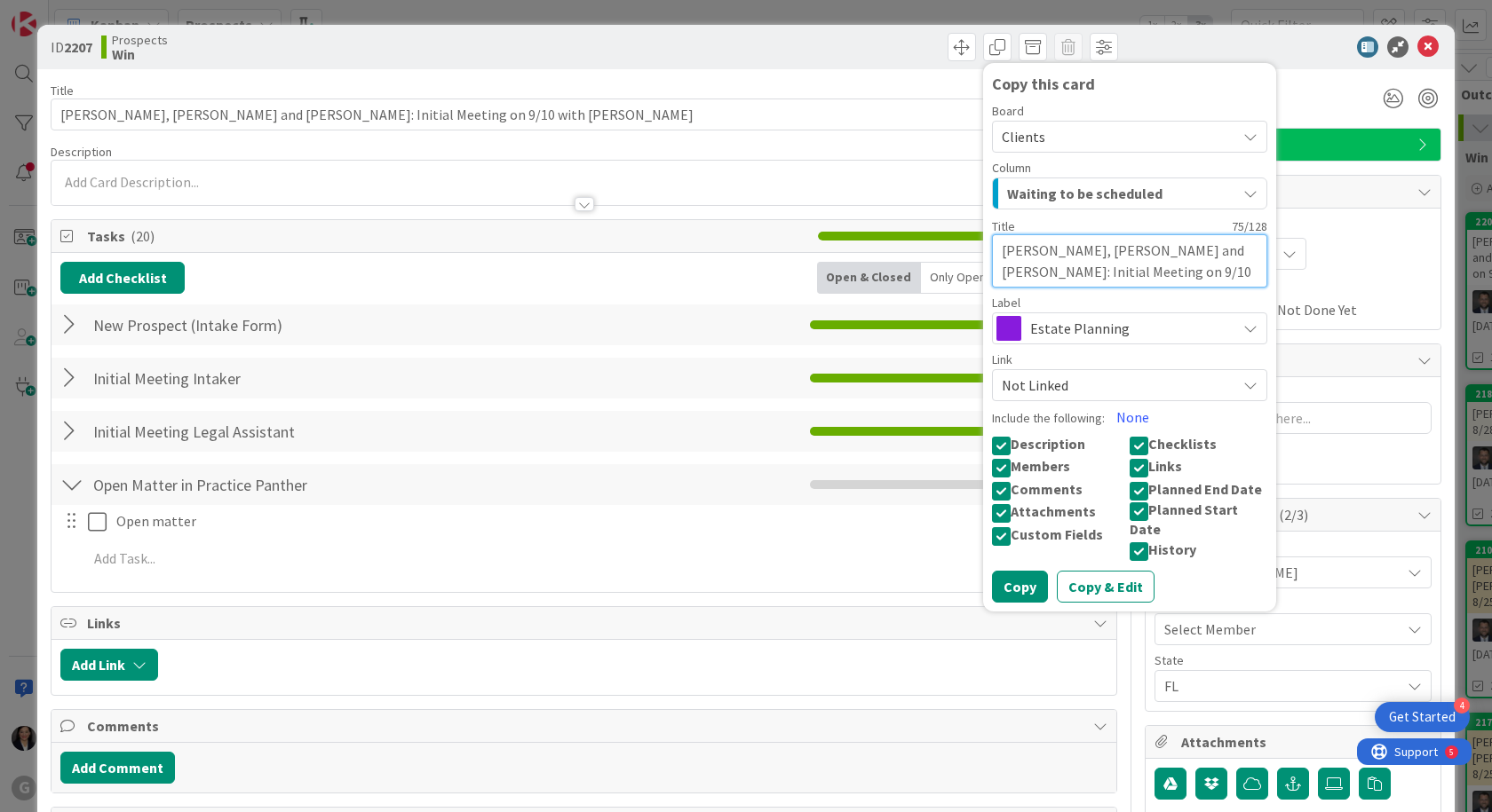
type textarea "x"
type textarea "Nano, John and Joan Atkinson: Initial Meeting on 9/10 with Jonas DRAFTING TO B"
type textarea "x"
type textarea "Nano, John and Joan Atkinson: Initial Meeting on 9/10 with Jonas DRAFTING TO BE"
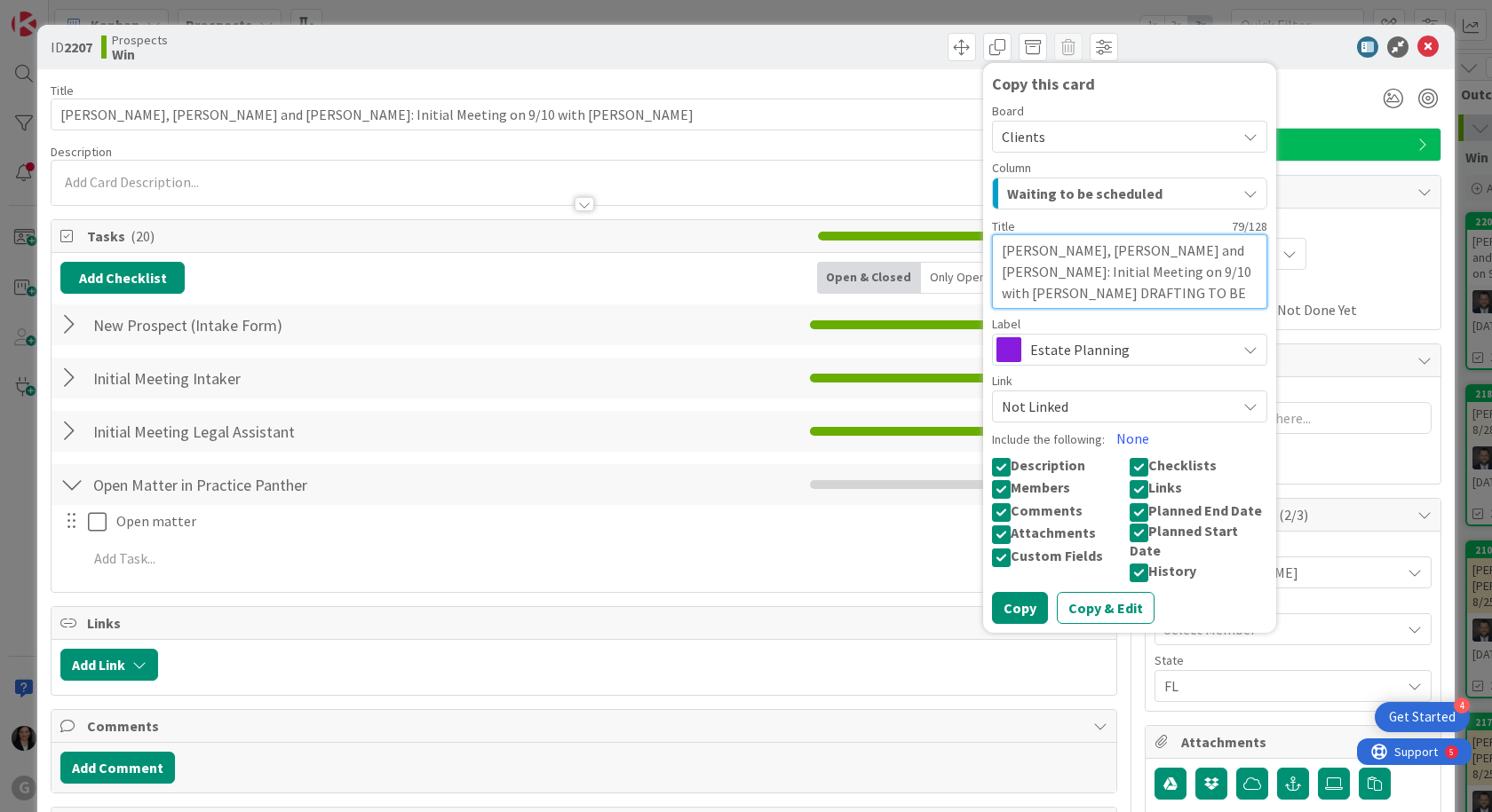
type textarea "x"
type textarea "Nano, John and Joan Atkinson: Initial Meeting on 9/10 with Jonas DRAFTING TO BE"
type textarea "x"
type textarea "Nano, John and Joan Atkinson: Initial Meeting on 9/10 with Jonas DRAFTING TO BE…"
type textarea "x"
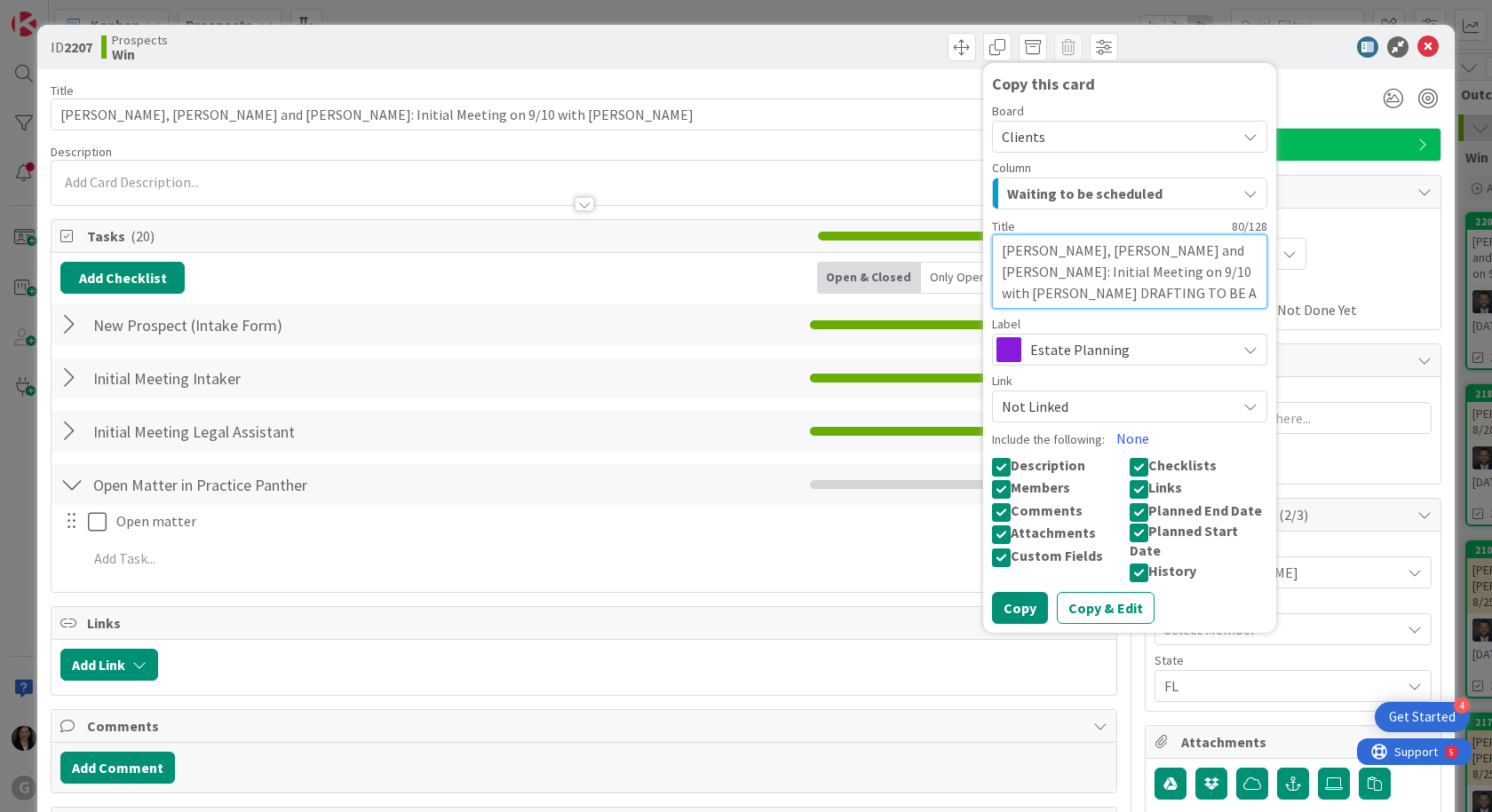
type textarea "Nano, John and Joan Atkinson: Initial Meeting on 9/10 with Jonas DRAFTING TO BE…"
type textarea "x"
type textarea "Nano, John and Joan Atkinson: Initial Meeting on 9/10 with Jonas DRAFTING TO BE…"
type textarea "x"
type textarea "Nano, John and Joan Atkinson: Initial Meeting on 9/10 with Jonas DRAFTING TO BE…"
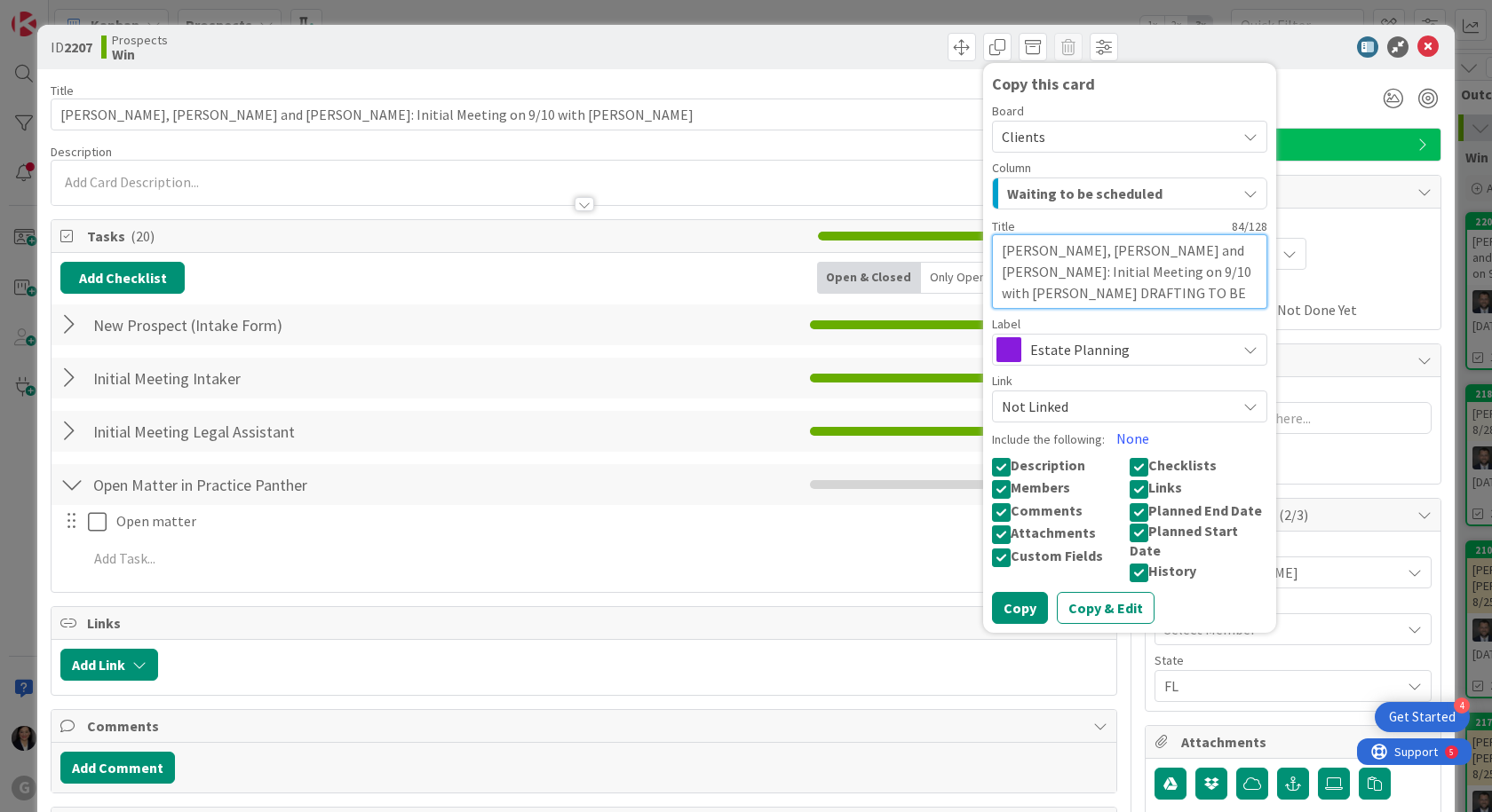
type textarea "x"
type textarea "Nano, John and Joan Atkinson: Initial Meeting on 9/10 with Jonas DRAFTING TO BE…"
type textarea "x"
type textarea "Nano, John and Joan Atkinson: Initial Meeting on 9/10 with Jonas DRAFTING TO BE…"
type textarea "x"
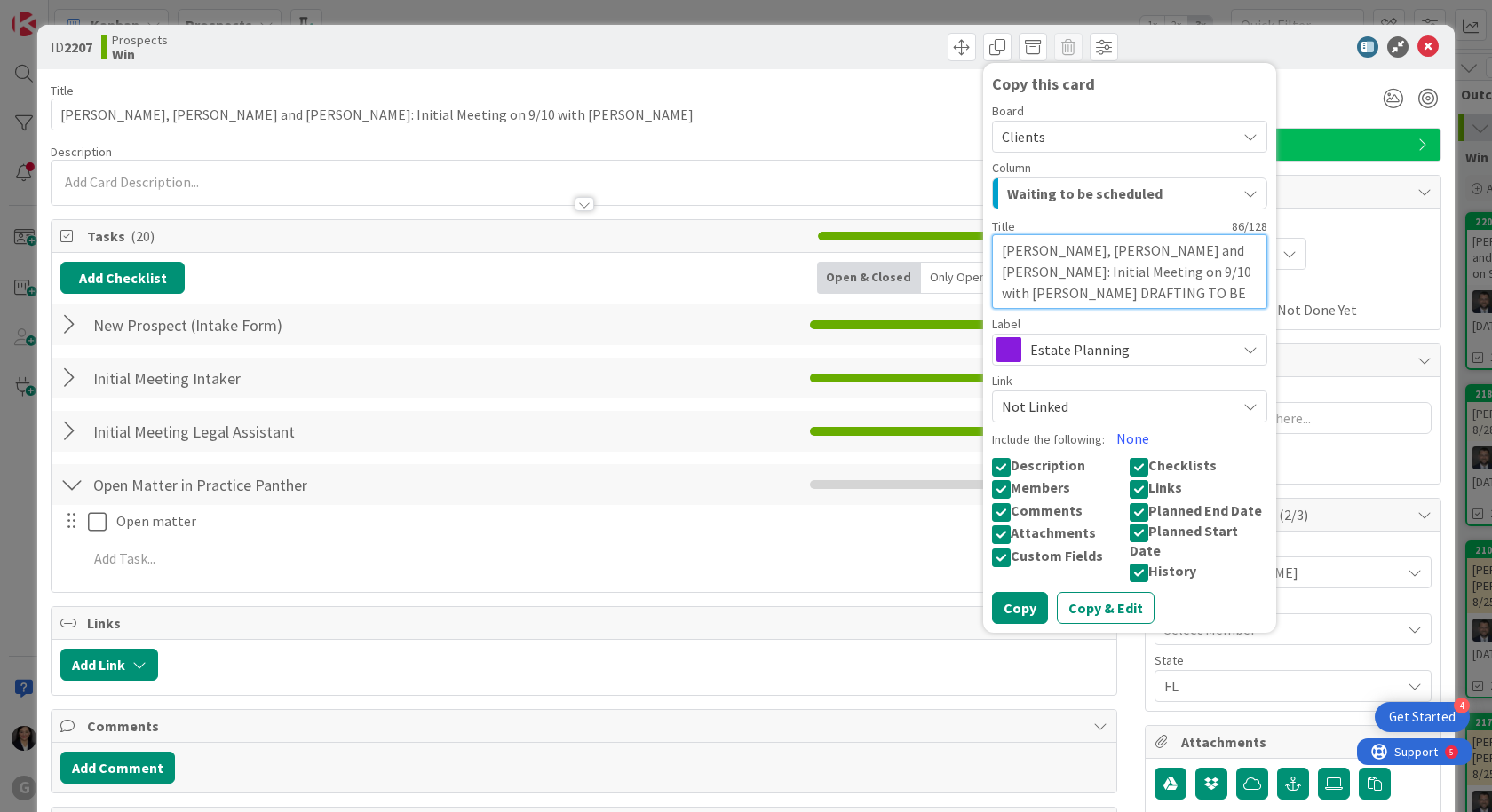
type textarea "Nano, John and Joan Atkinson: Initial Meeting on 9/10 with Jonas DRAFTING TO BE…"
type textarea "x"
type textarea "Nano, John and Joan Atkinson: Initial Meeting on 9/10 with Jonas DRAFTING TO BE…"
type textarea "x"
type textarea "Nano, John and Joan Atkinson: Initial Meeting on 9/10 with Jonas DRAFTING TO BE…"
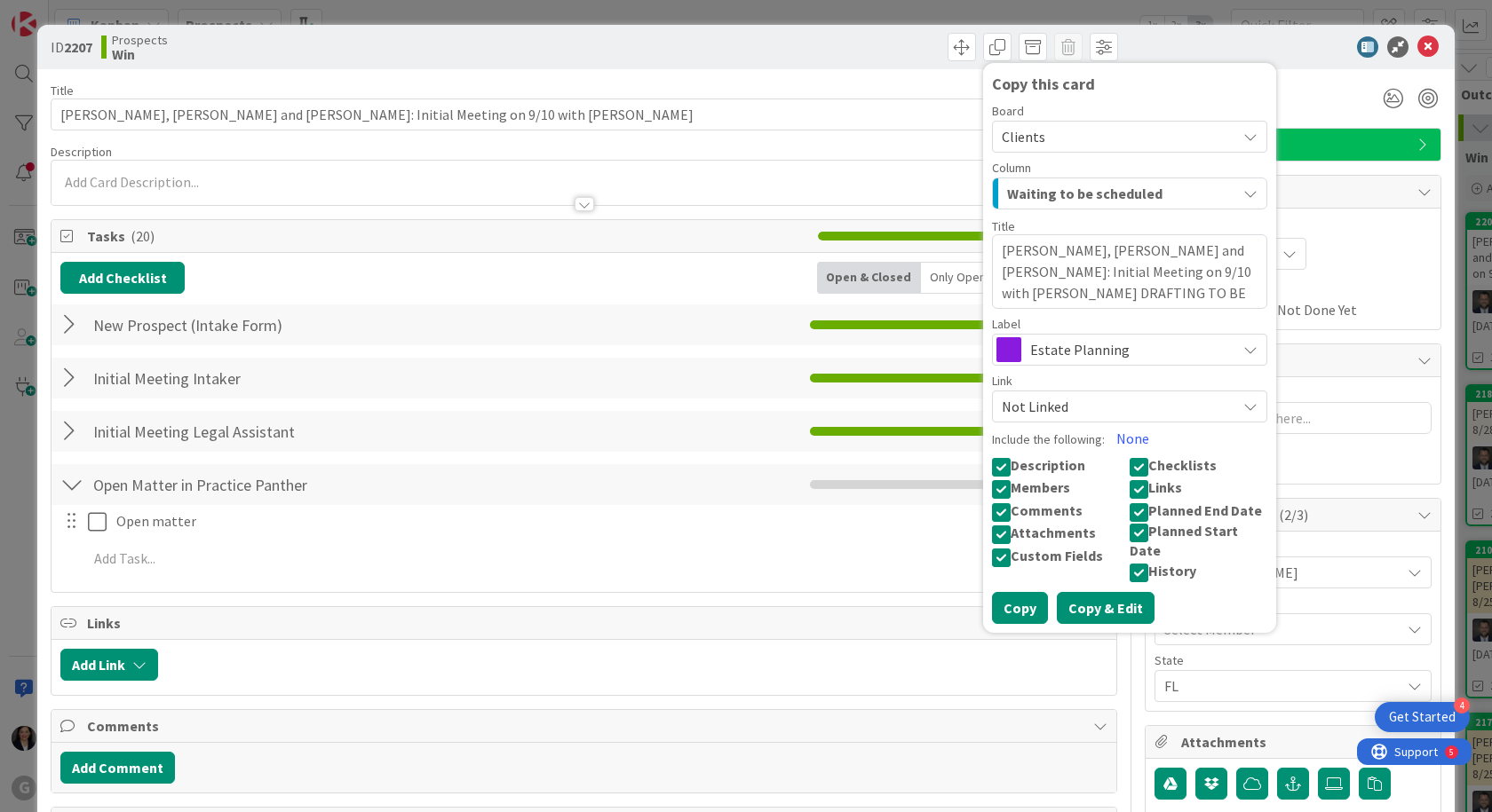
click at [1112, 594] on button "Copy & Edit" at bounding box center [1106, 608] width 98 height 32
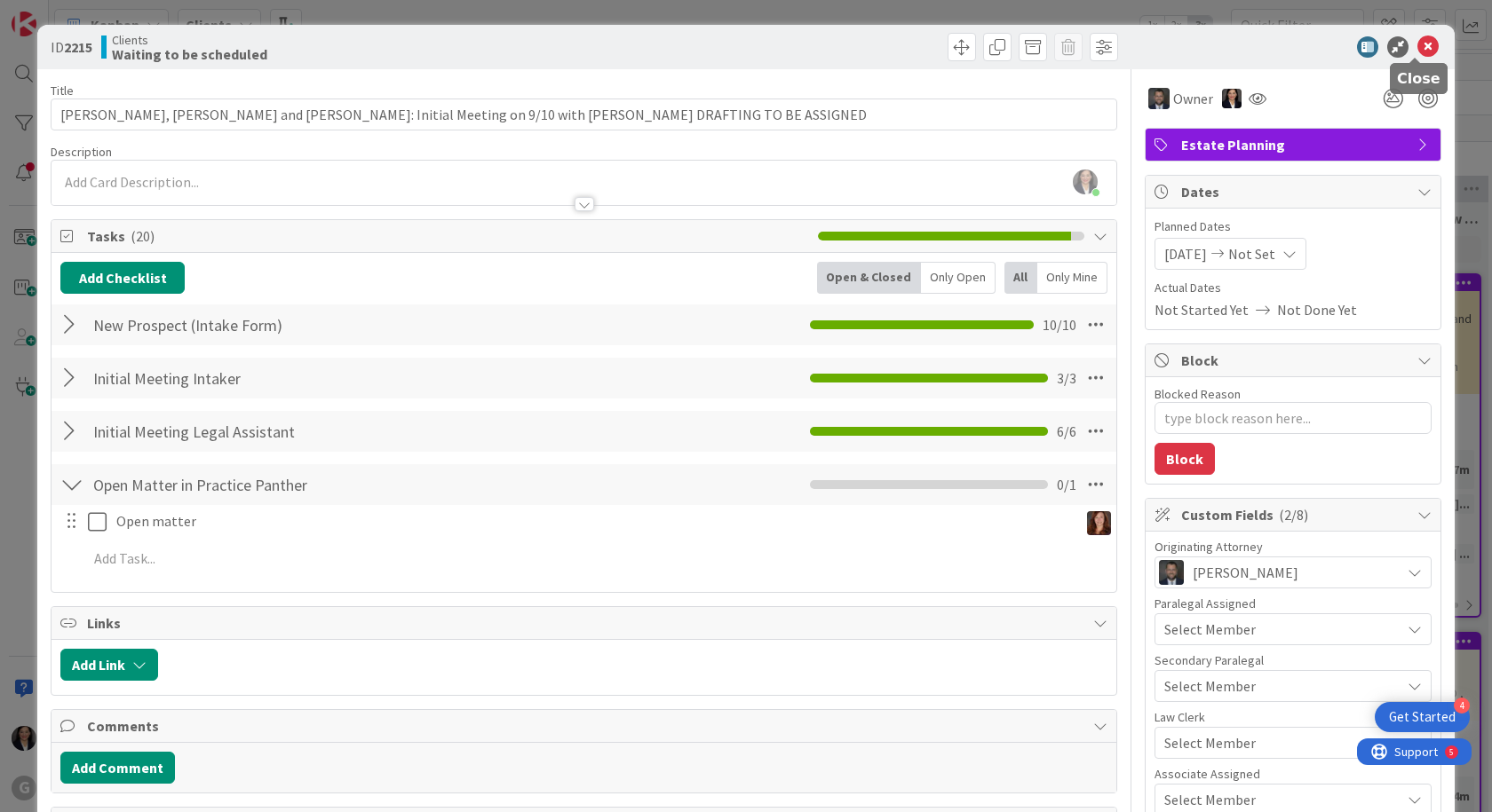
click at [1418, 47] on icon at bounding box center [1428, 47] width 22 height 22
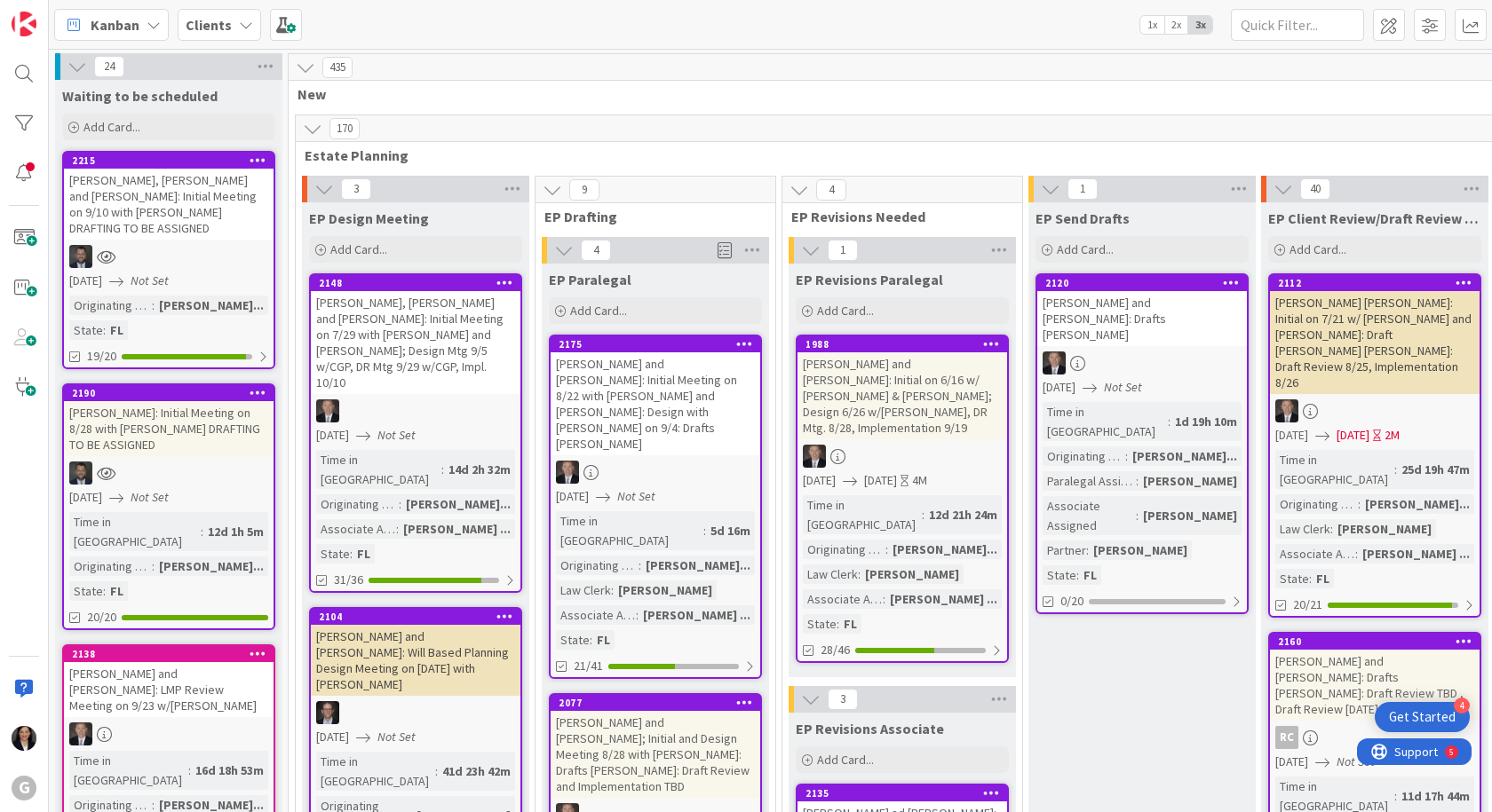
click at [211, 443] on link "2190 Kretzer, Steve: Initial Meeting on 8/28 with Jonas DRAFTING TO BE ASSIGNED…" at bounding box center [168, 507] width 214 height 247
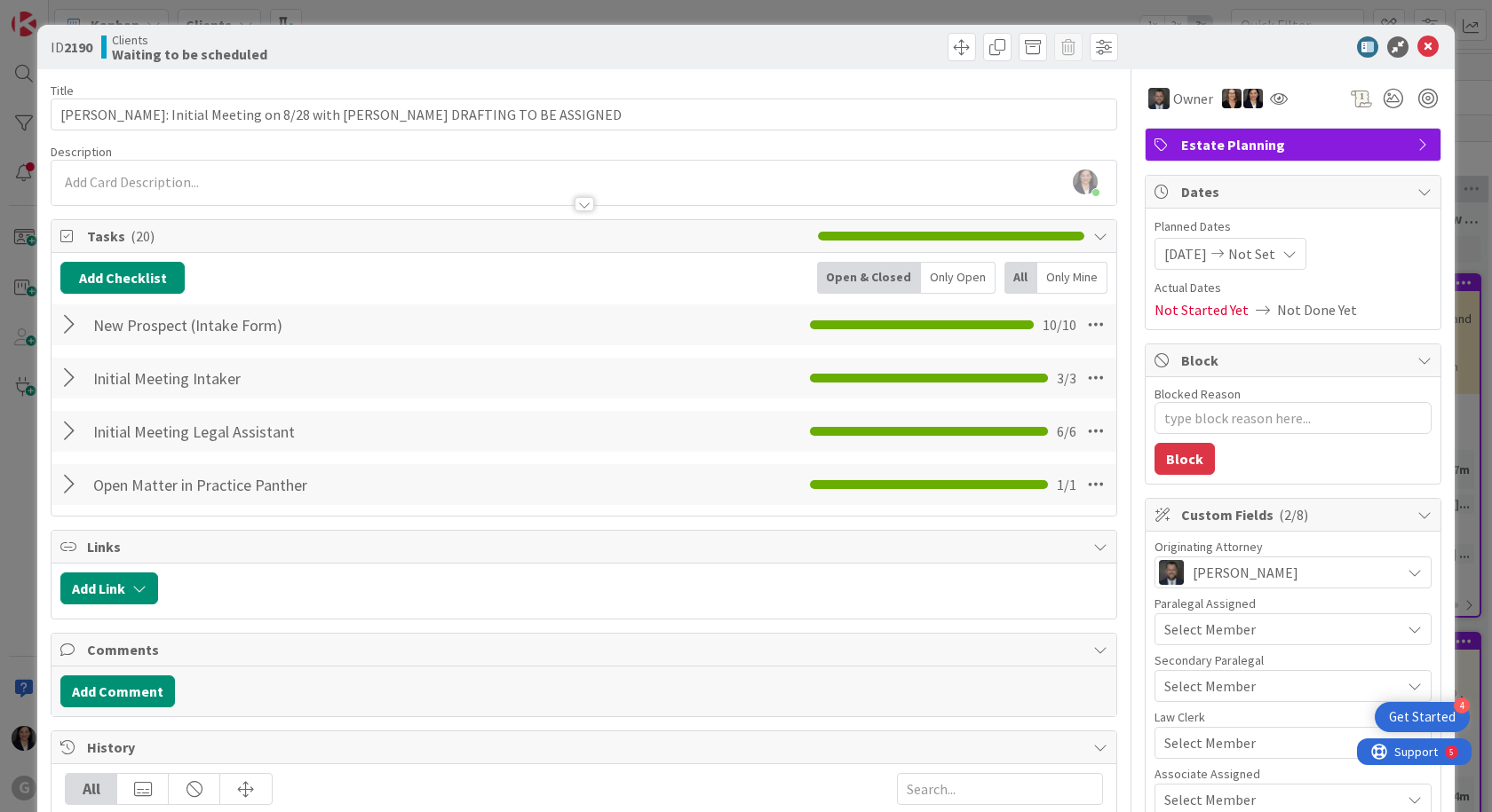
click at [1426, 52] on div at bounding box center [1283, 47] width 314 height 22
click at [1418, 51] on icon at bounding box center [1428, 47] width 22 height 22
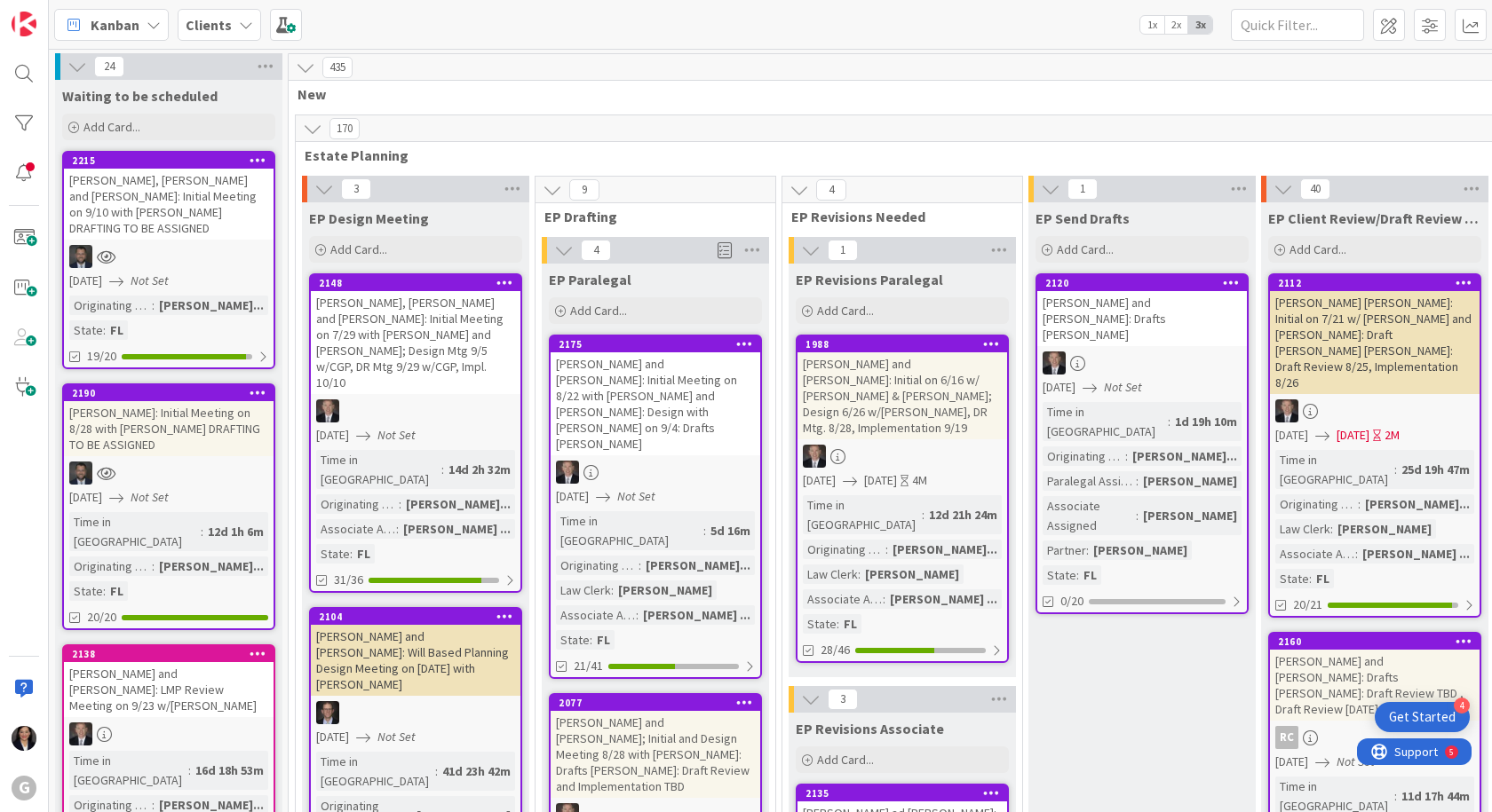
click at [194, 198] on div "Nano, John and Joan Atkinson: Initial Meeting on 9/10 with Jonas DRAFTING TO BE…" at bounding box center [168, 204] width 210 height 72
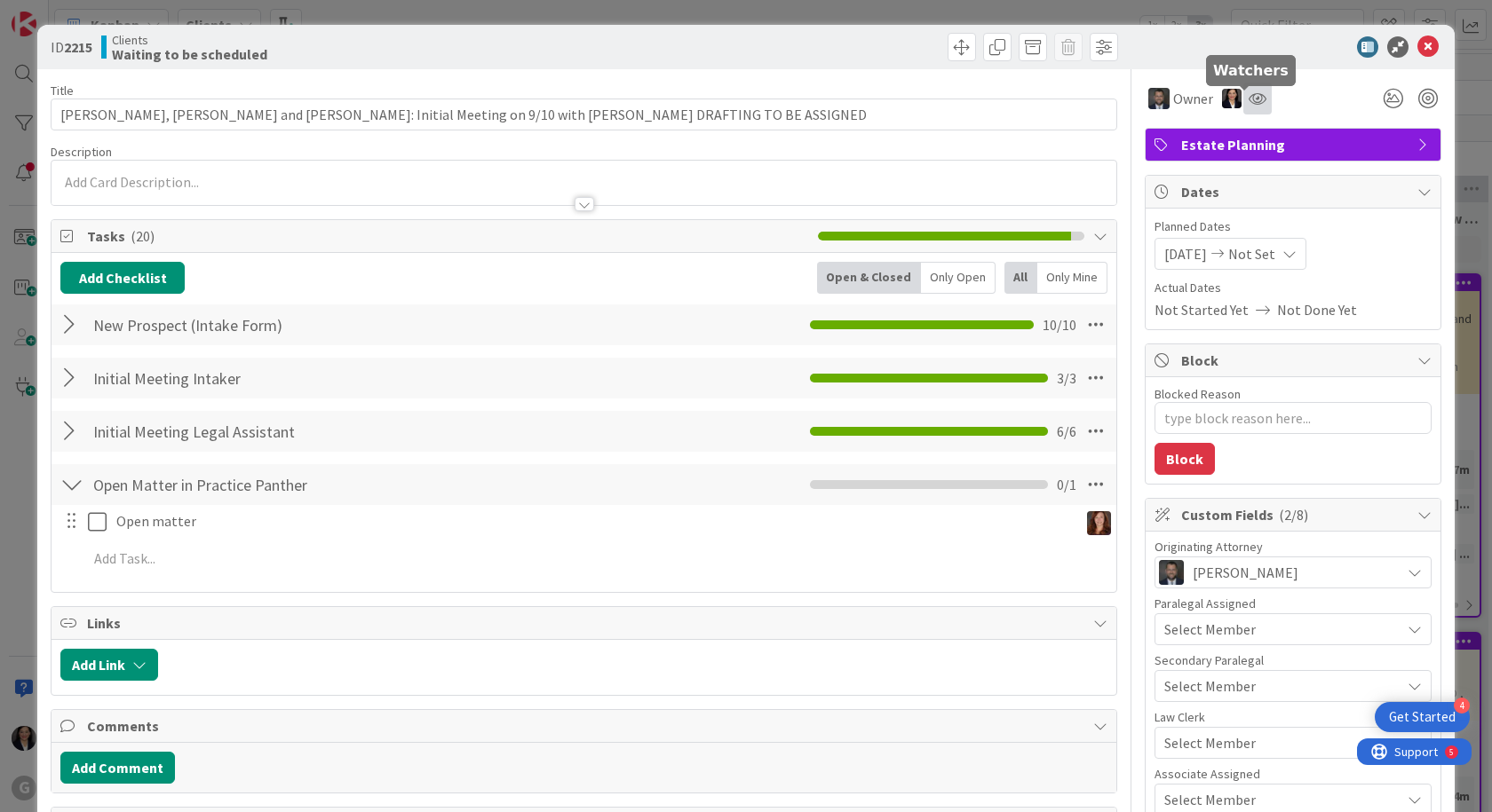
click at [1249, 96] on icon at bounding box center [1258, 98] width 18 height 15
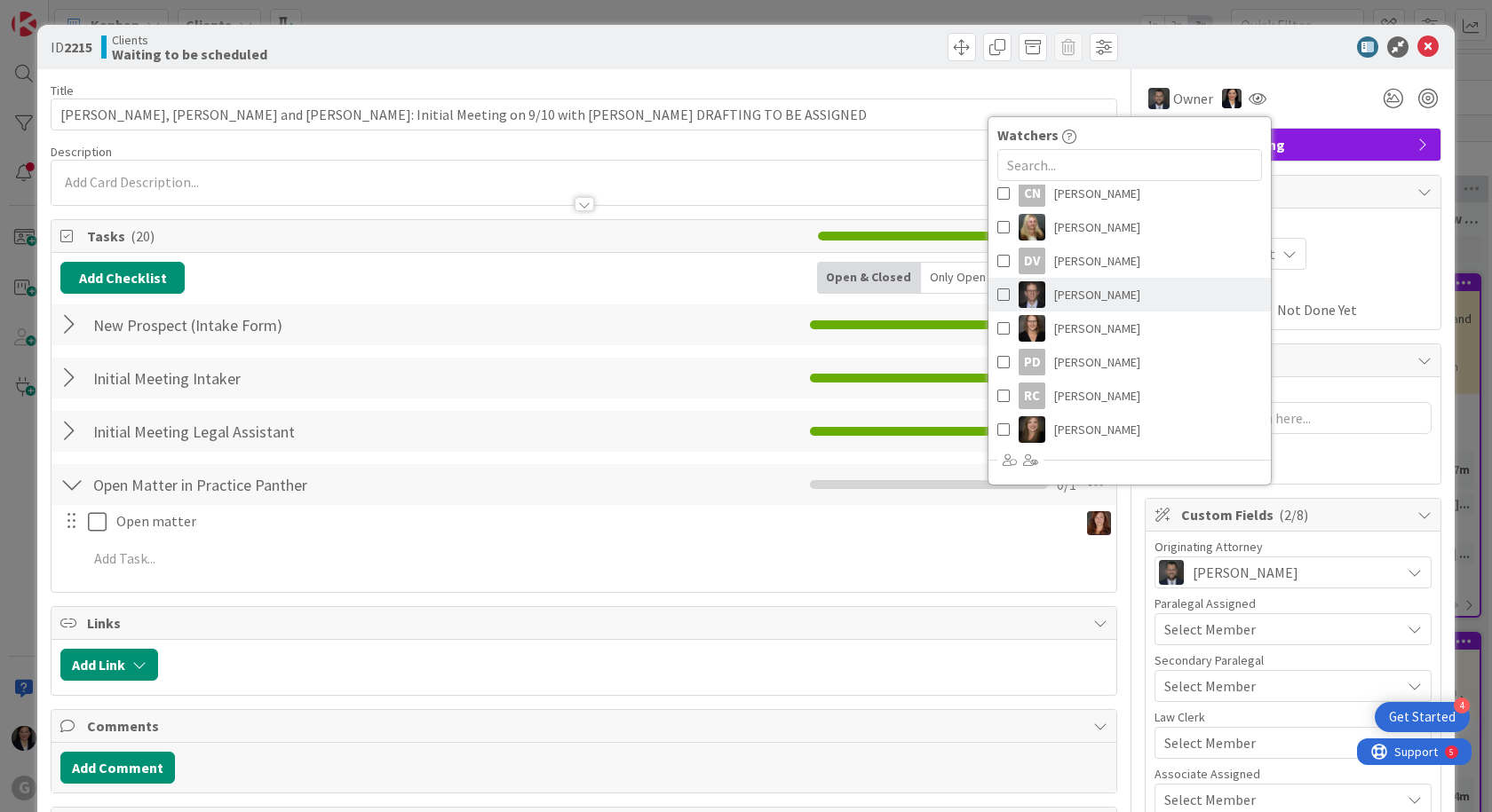
scroll to position [262, 0]
click at [1071, 300] on span "Michelle Wilson" at bounding box center [1097, 298] width 86 height 26
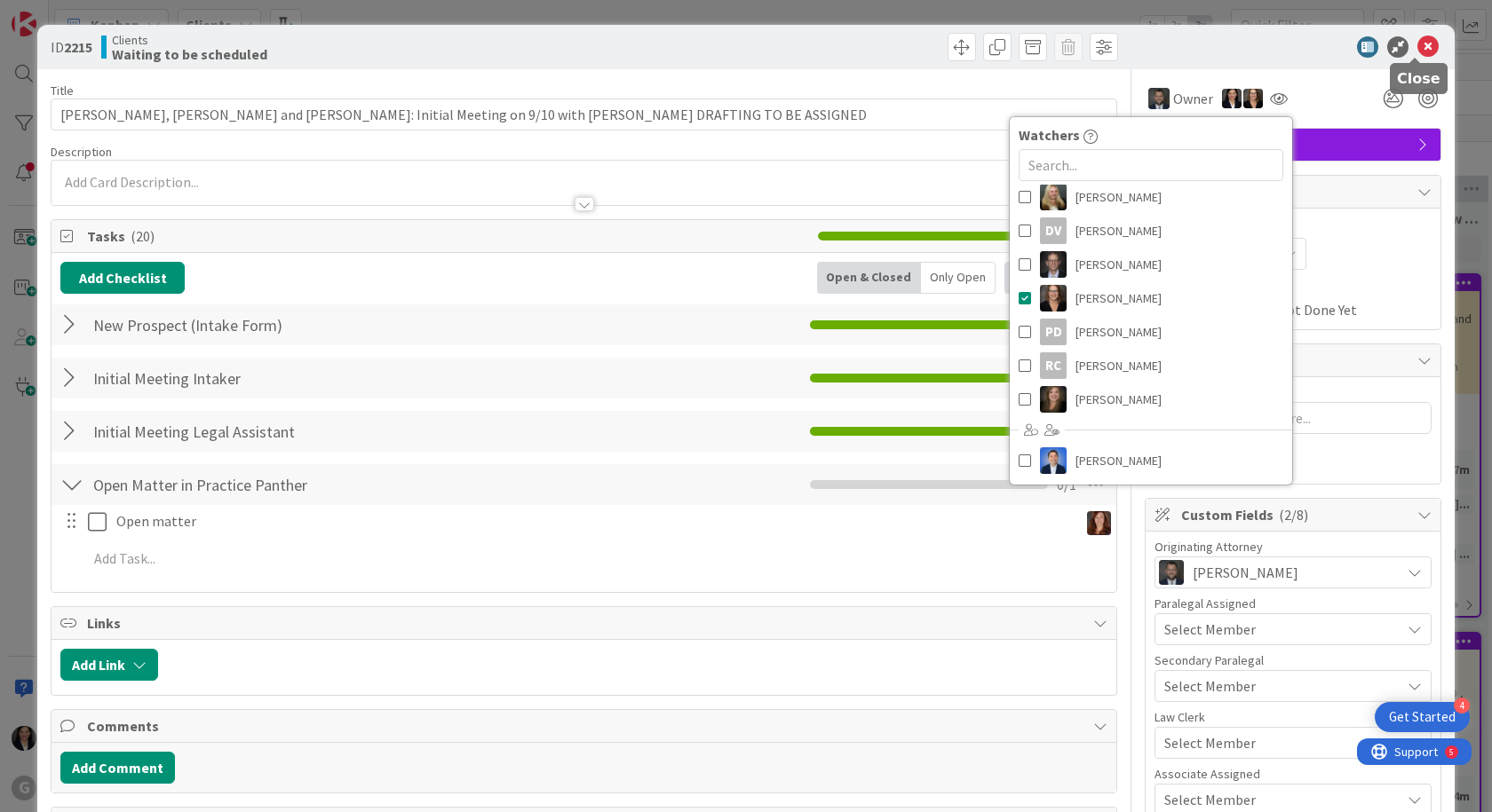
drag, startPoint x: 1410, startPoint y: 50, endPoint x: 194, endPoint y: 28, distance: 1216.2
click at [1418, 51] on icon at bounding box center [1428, 47] width 22 height 22
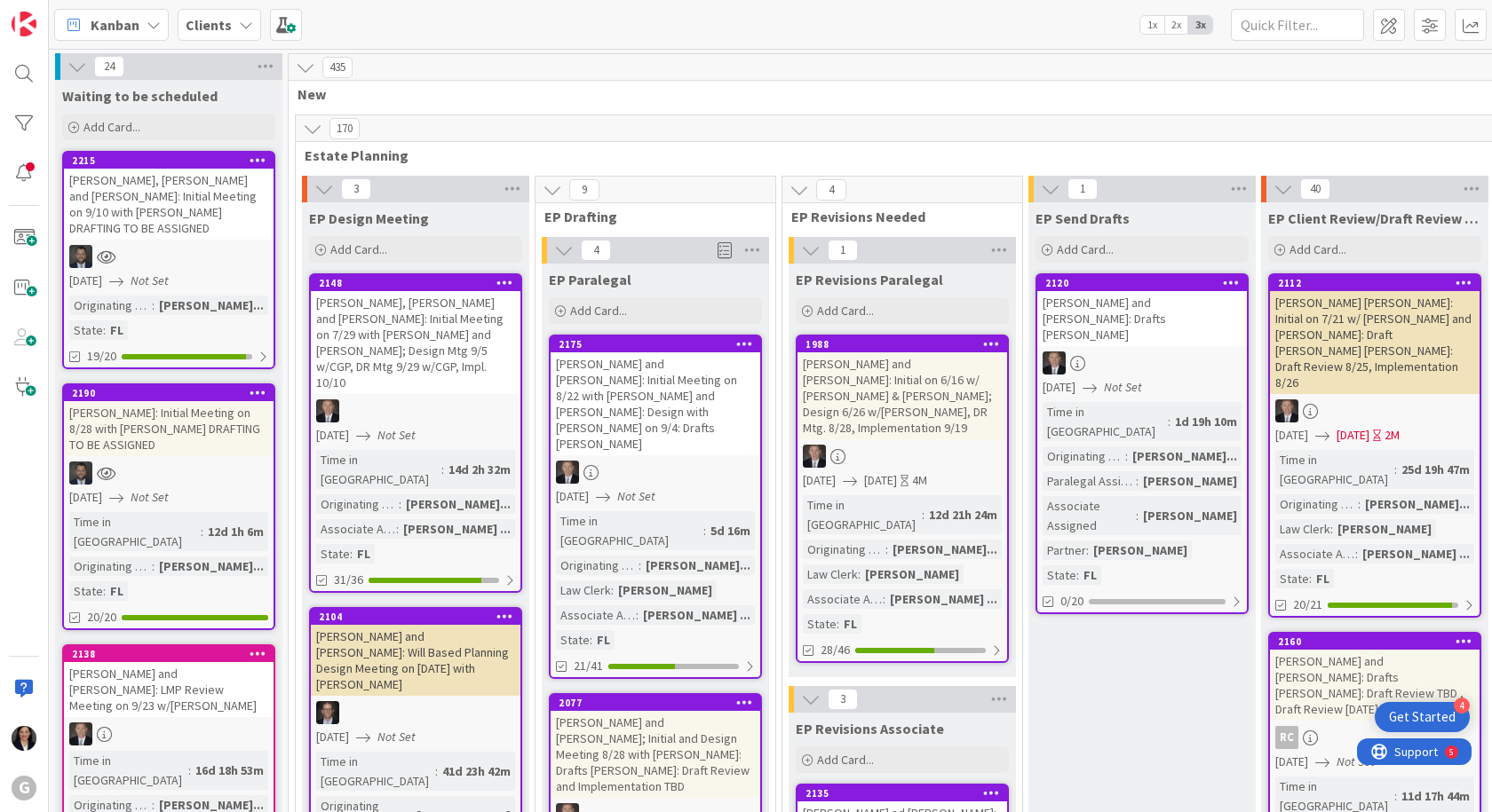
click at [193, 26] on b "Clients" at bounding box center [208, 24] width 46 height 18
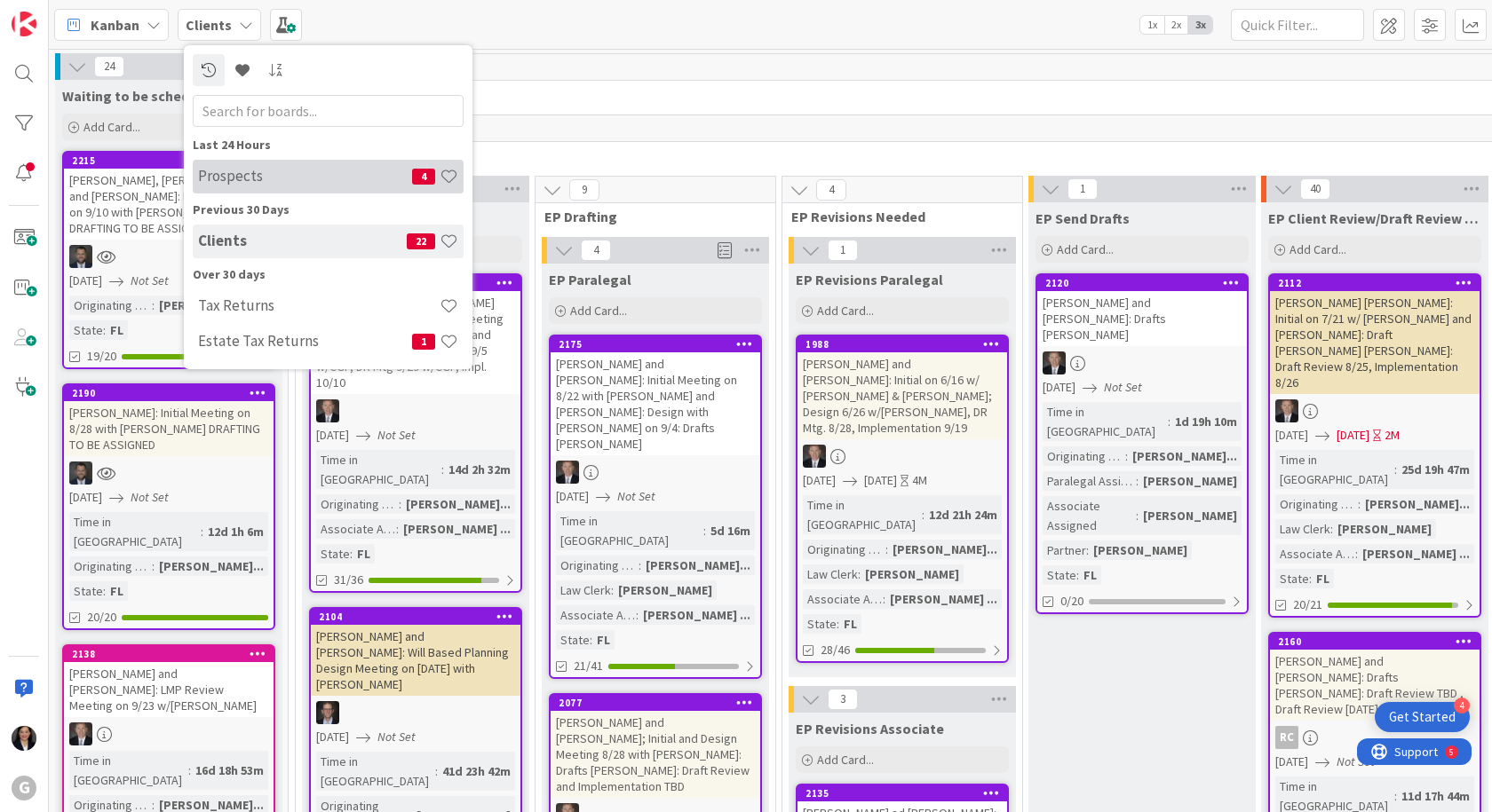
click at [233, 193] on div "Prospects 4" at bounding box center [328, 176] width 270 height 33
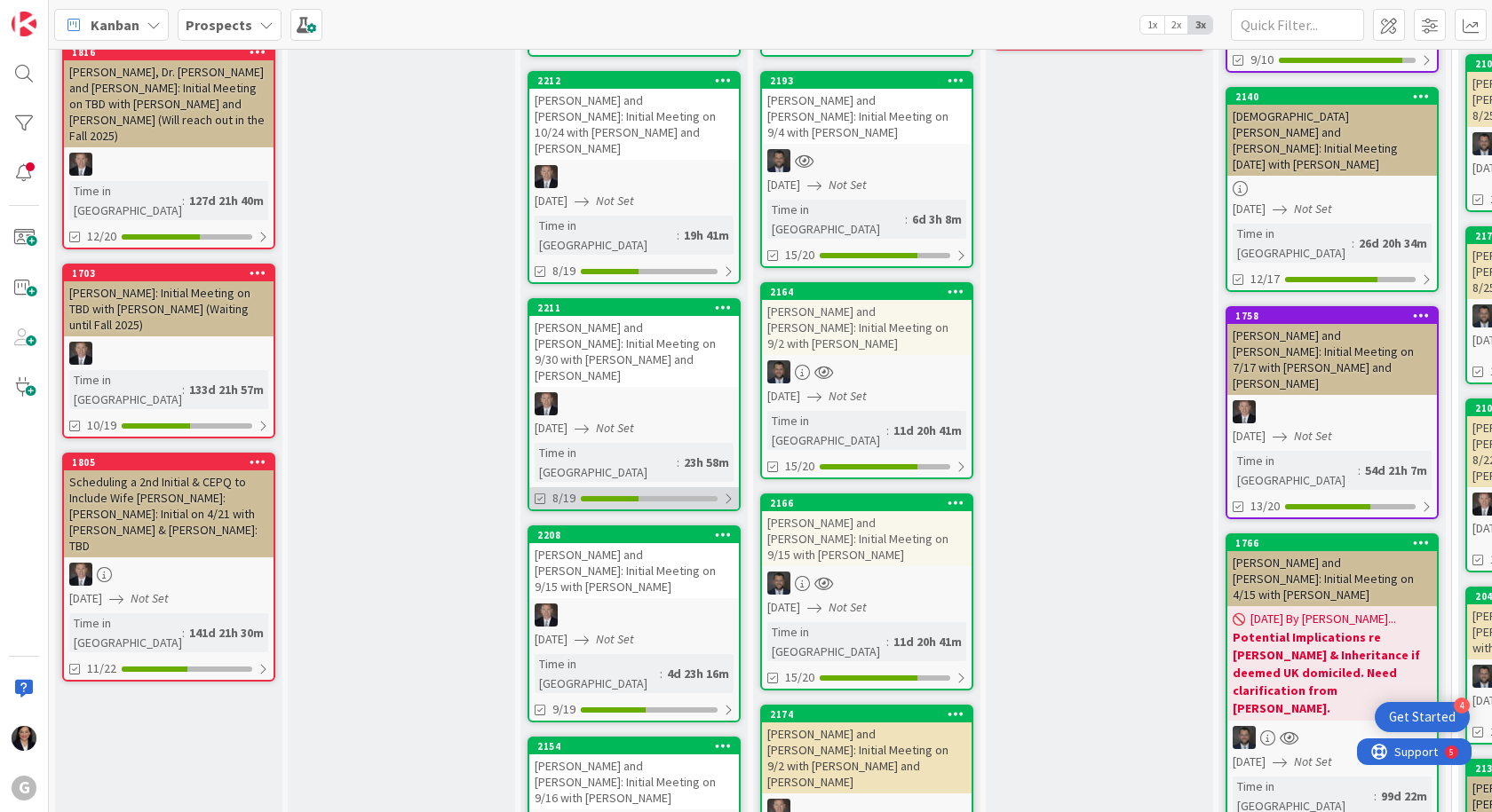
scroll to position [533, 0]
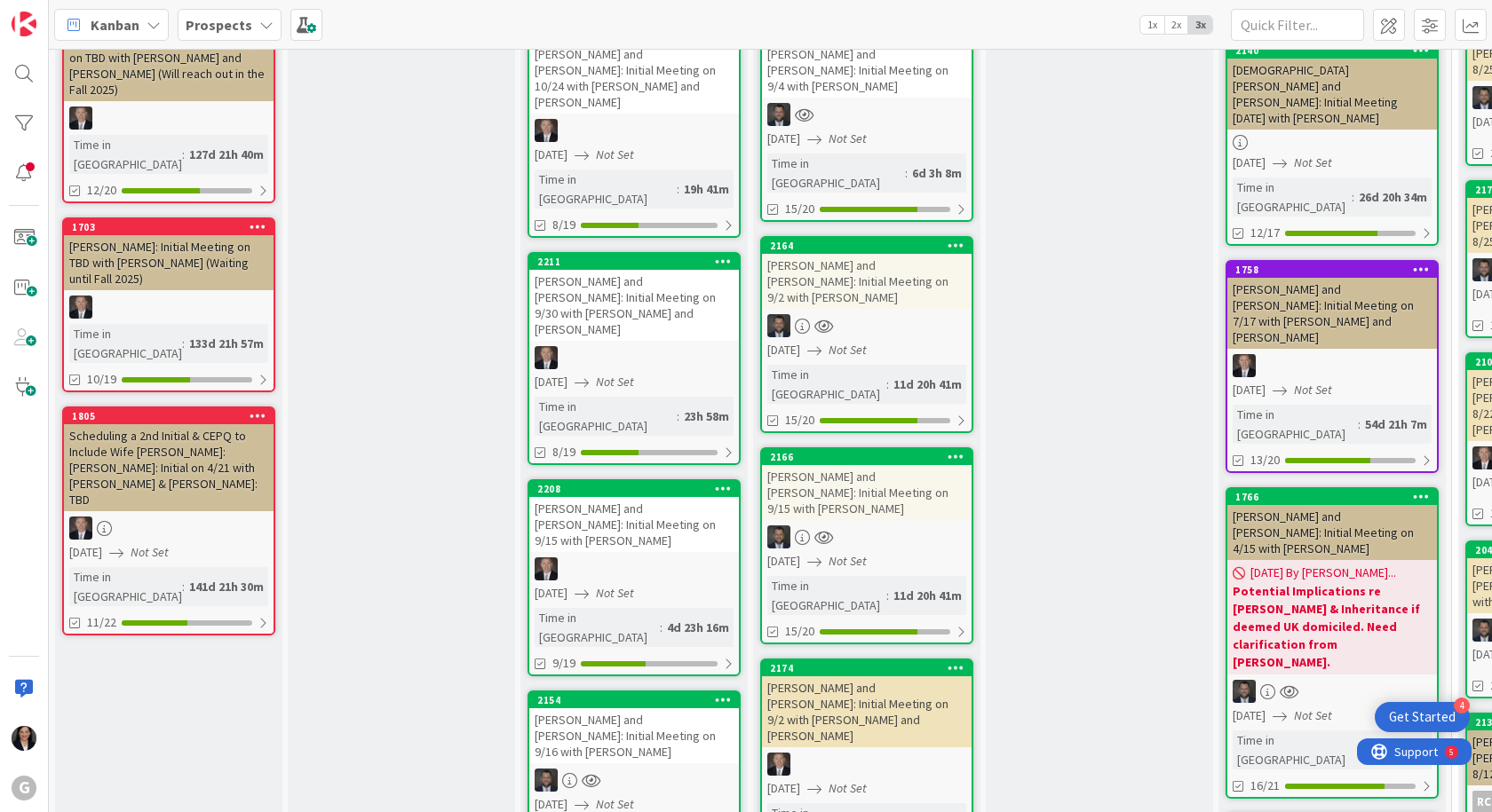
click at [622, 691] on link "2154 Collins, Greg and Angela: Initial Meeting on 9/16 with Jonas 09/16/2025 No…" at bounding box center [634, 788] width 214 height 197
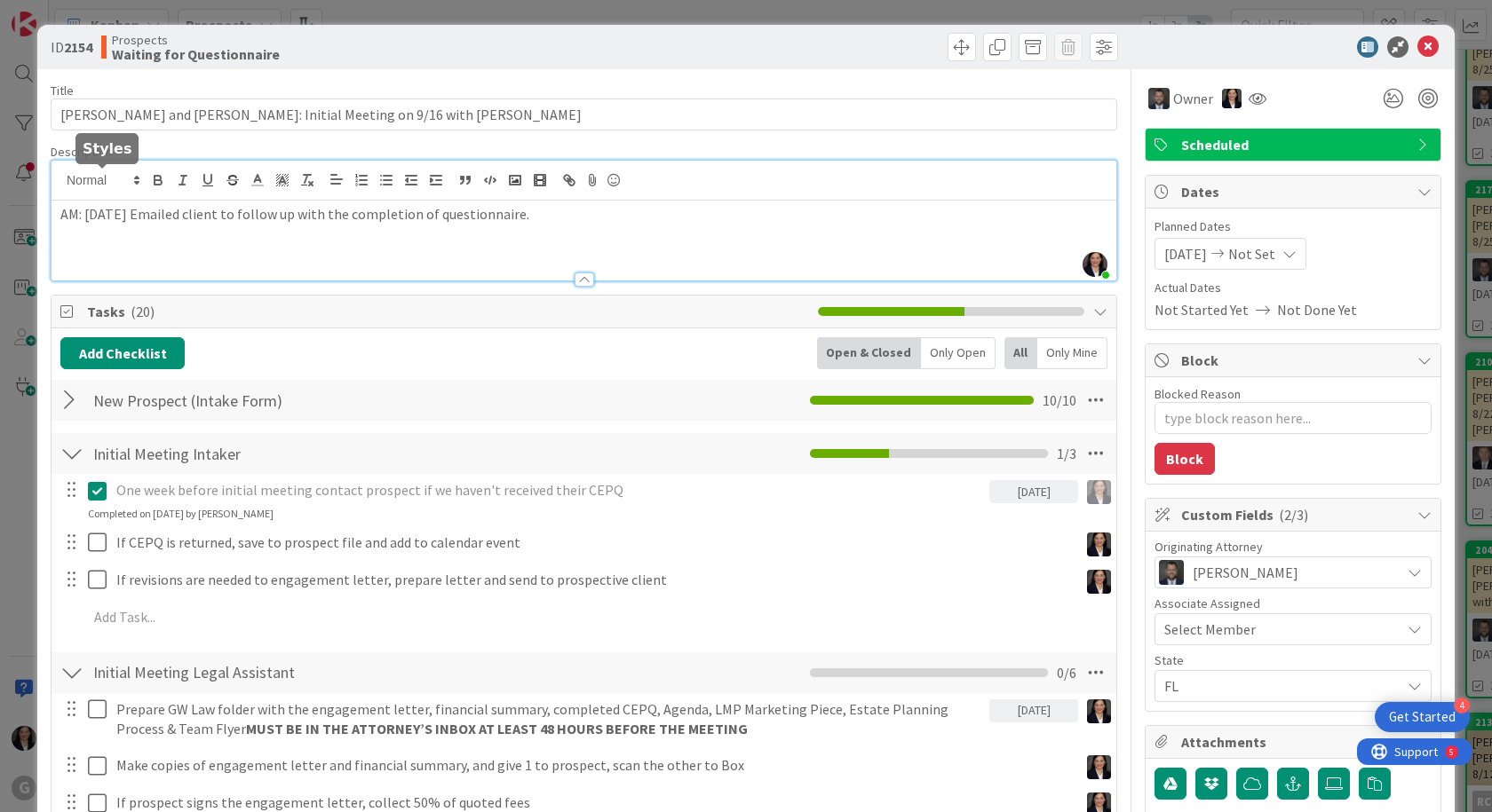
click at [59, 183] on div "Amber Medina just joined AM: 9-8-25 Emailed client to follow up with the comple…" at bounding box center [584, 220] width 1065 height 119
click at [59, 209] on div "AM: 9-8-25 Emailed client to follow up with the completion of questionnaire." at bounding box center [584, 241] width 1065 height 80
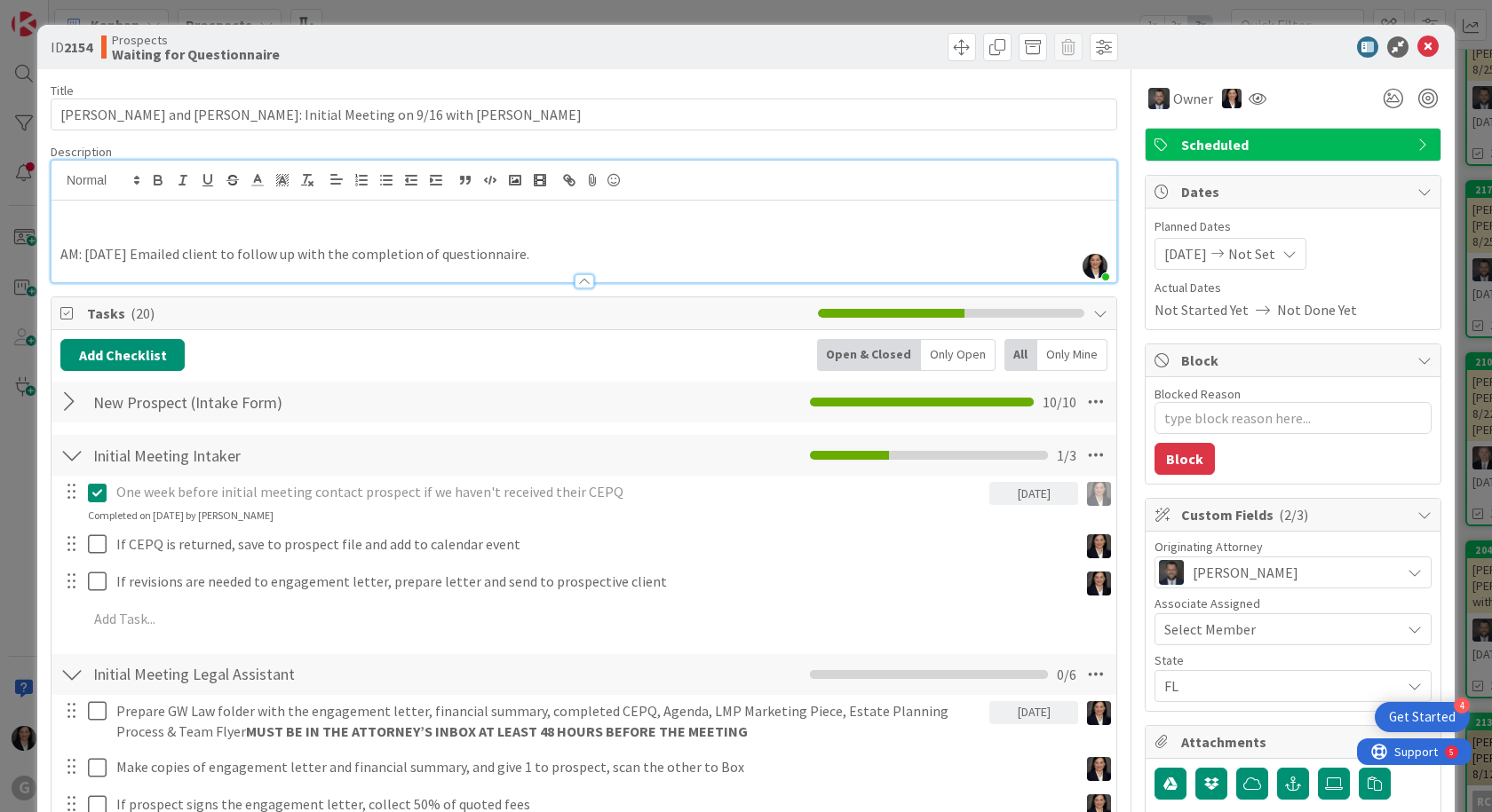
click at [70, 227] on p at bounding box center [584, 234] width 1047 height 21
type textarea "x"
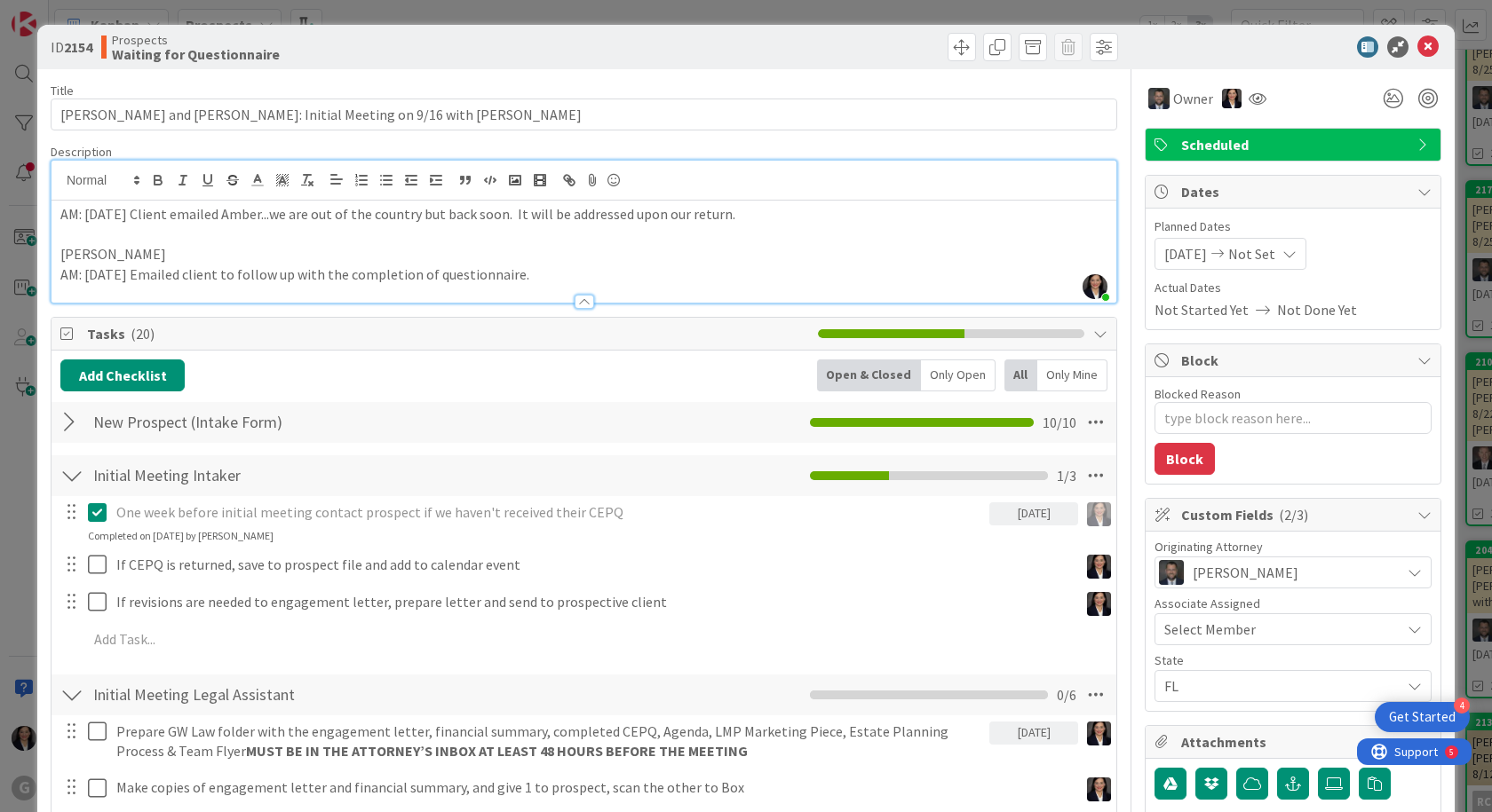
drag, startPoint x: 222, startPoint y: 215, endPoint x: 265, endPoint y: 233, distance: 46.6
click at [222, 215] on p "AM: 9-10-25 Client emailed Amber...we are out of the country but back soon. It …" at bounding box center [584, 214] width 1047 height 21
drag, startPoint x: 99, startPoint y: 249, endPoint x: 117, endPoint y: 252, distance: 18.2
click at [99, 249] on p "Angela" at bounding box center [584, 254] width 1047 height 21
type textarea "x"
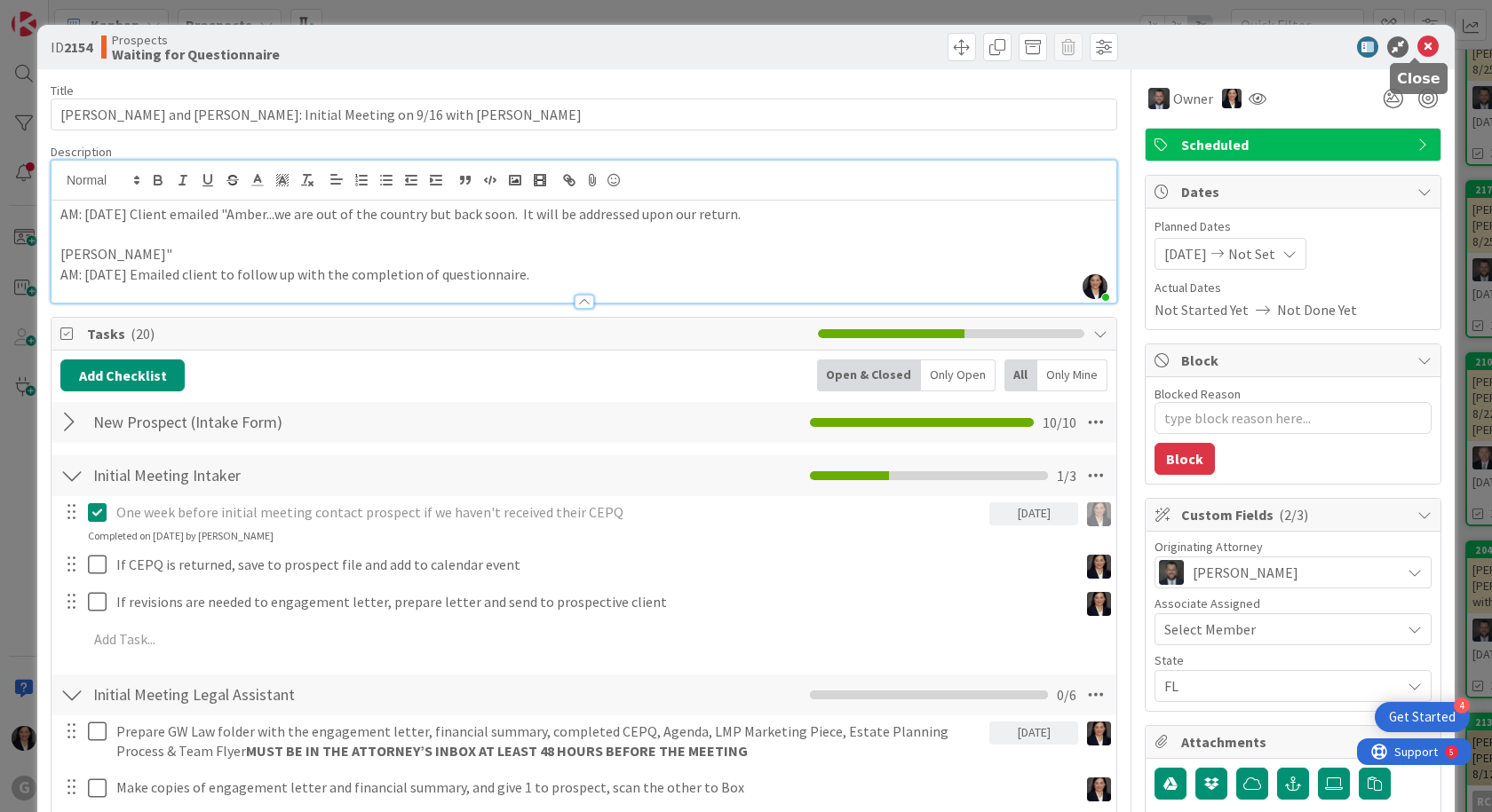
click at [1420, 44] on icon at bounding box center [1428, 47] width 22 height 22
